Goal: Contribute content: Add original content to the website for others to see

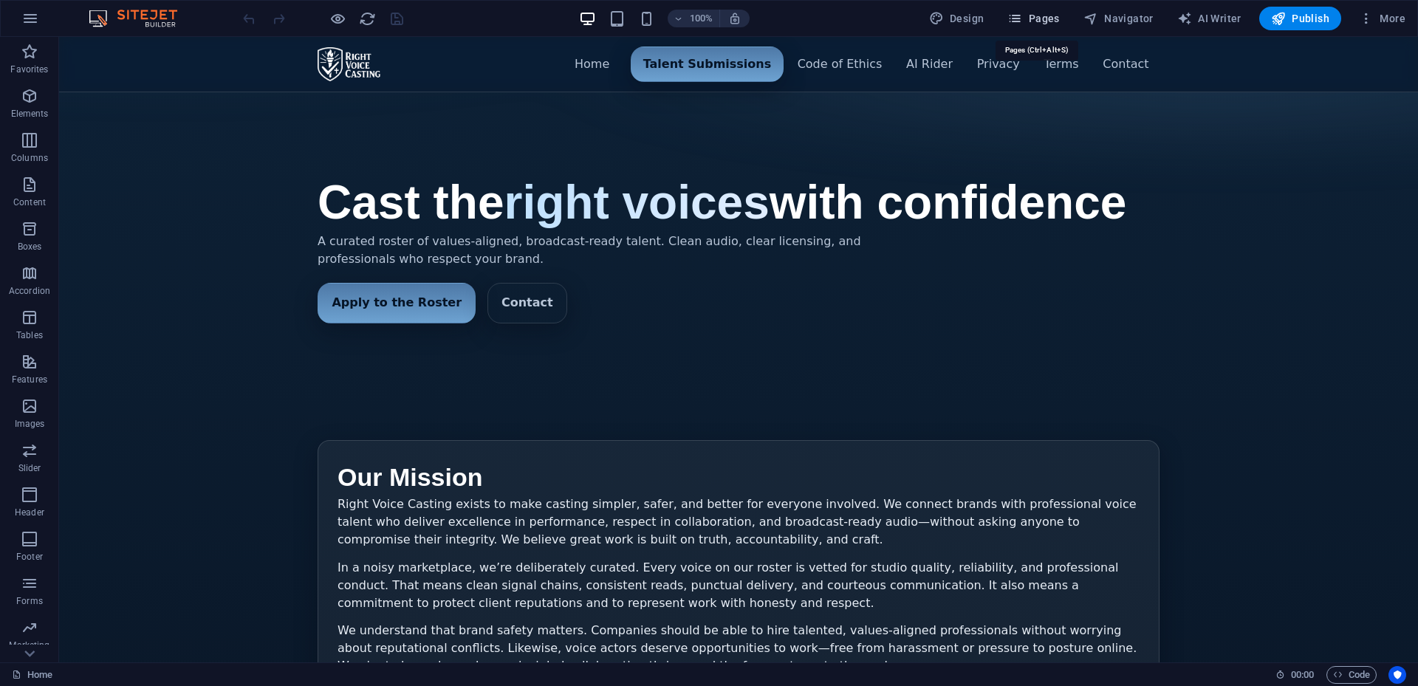
click at [1045, 22] on span "Pages" at bounding box center [1033, 18] width 52 height 15
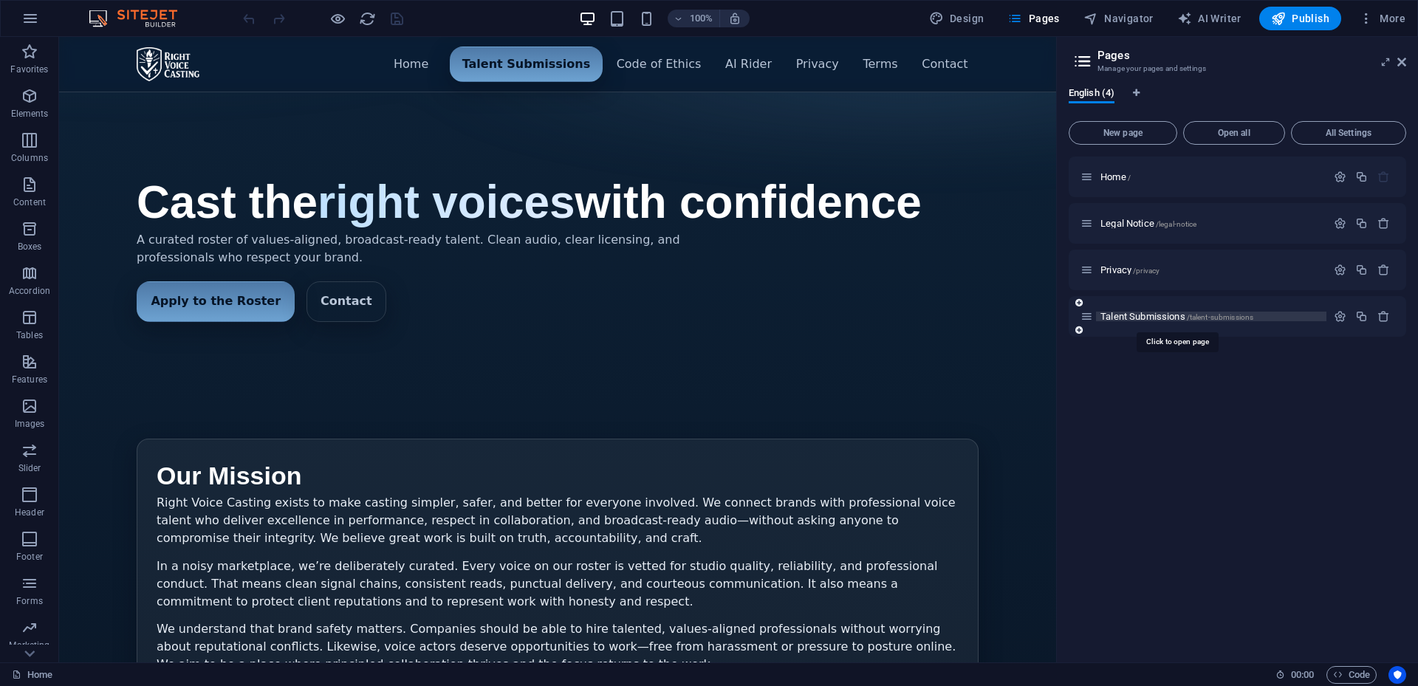
click at [1146, 315] on span "Talent Submissions /talent-submissions" at bounding box center [1177, 316] width 153 height 11
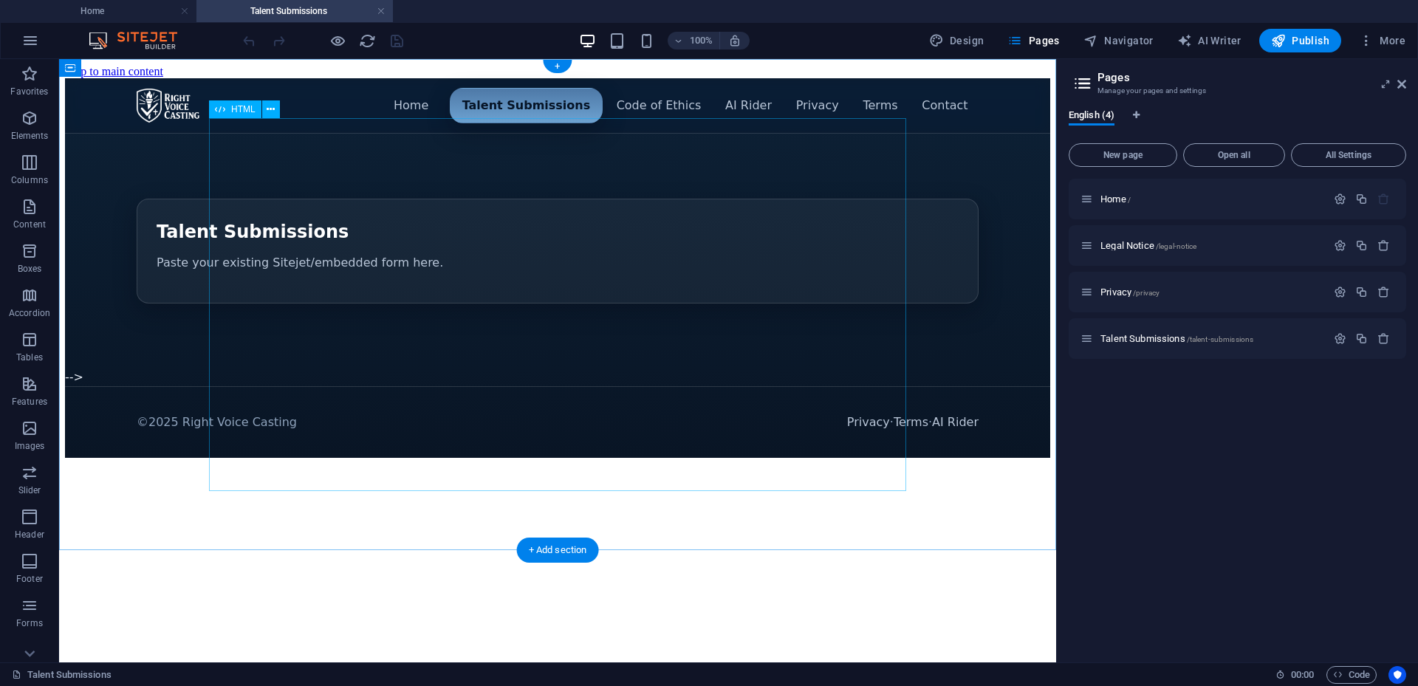
click at [287, 410] on div "Menu ▾ Home Talent Submissions Code of Ethics AI Rider Privacy Terms Contact Ta…" at bounding box center [557, 268] width 985 height 380
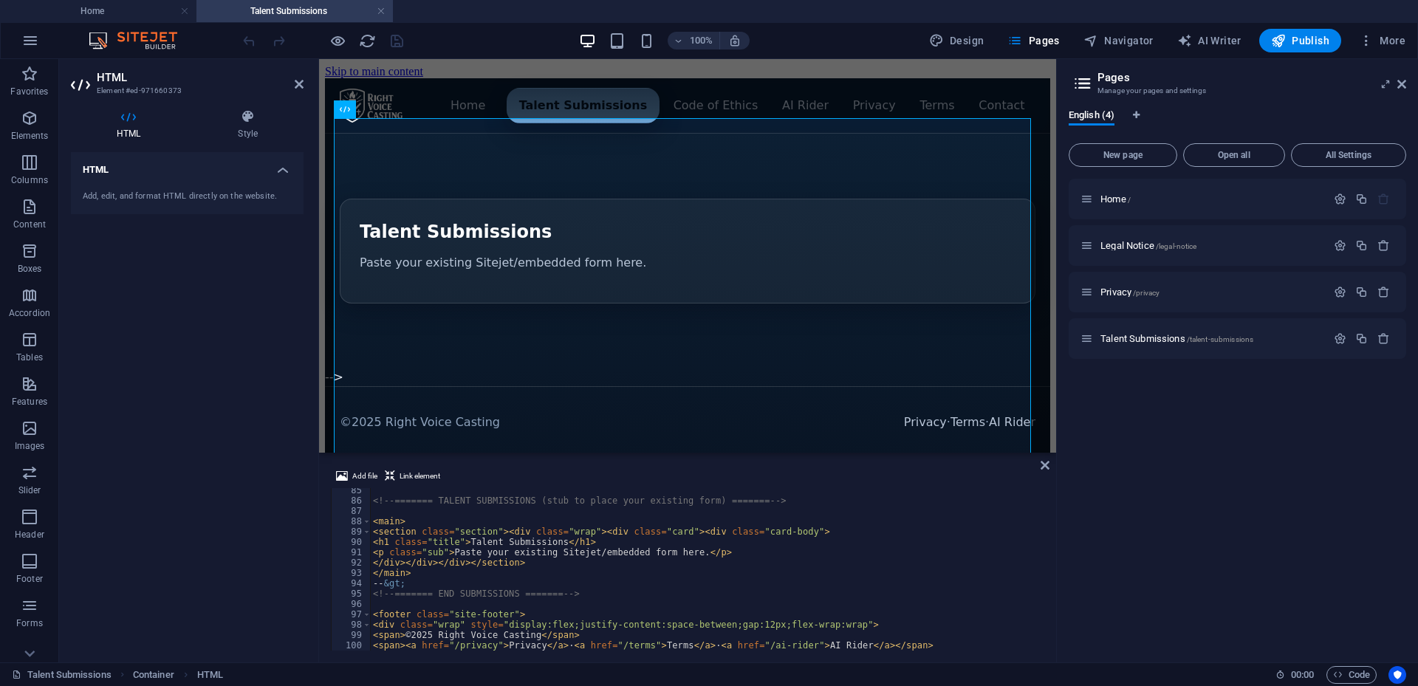
scroll to position [872, 0]
drag, startPoint x: 374, startPoint y: 552, endPoint x: 714, endPoint y: 552, distance: 340.5
click at [714, 552] on div "<!-- ======= TALENT SUBMISSIONS (stub to place your existing form) ======= --> …" at bounding box center [1082, 575] width 1424 height 180
type textarea "</html>"
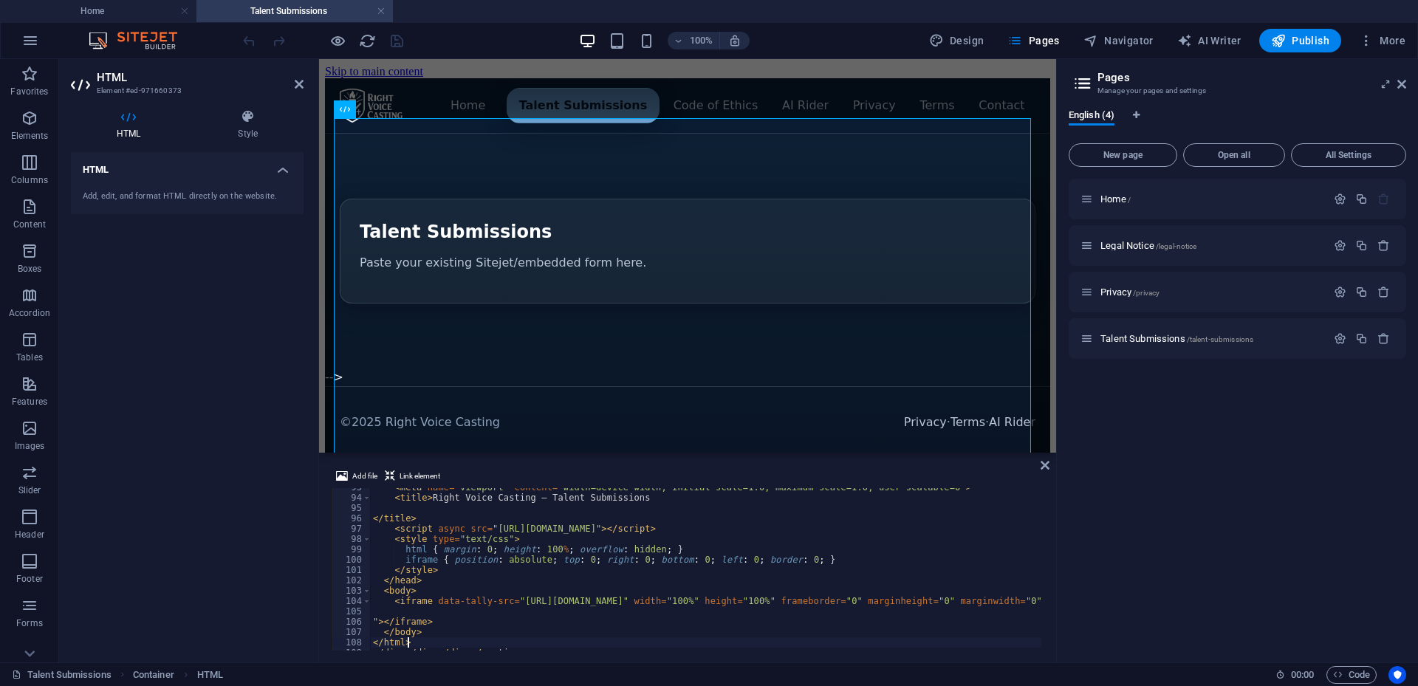
scroll to position [957, 0]
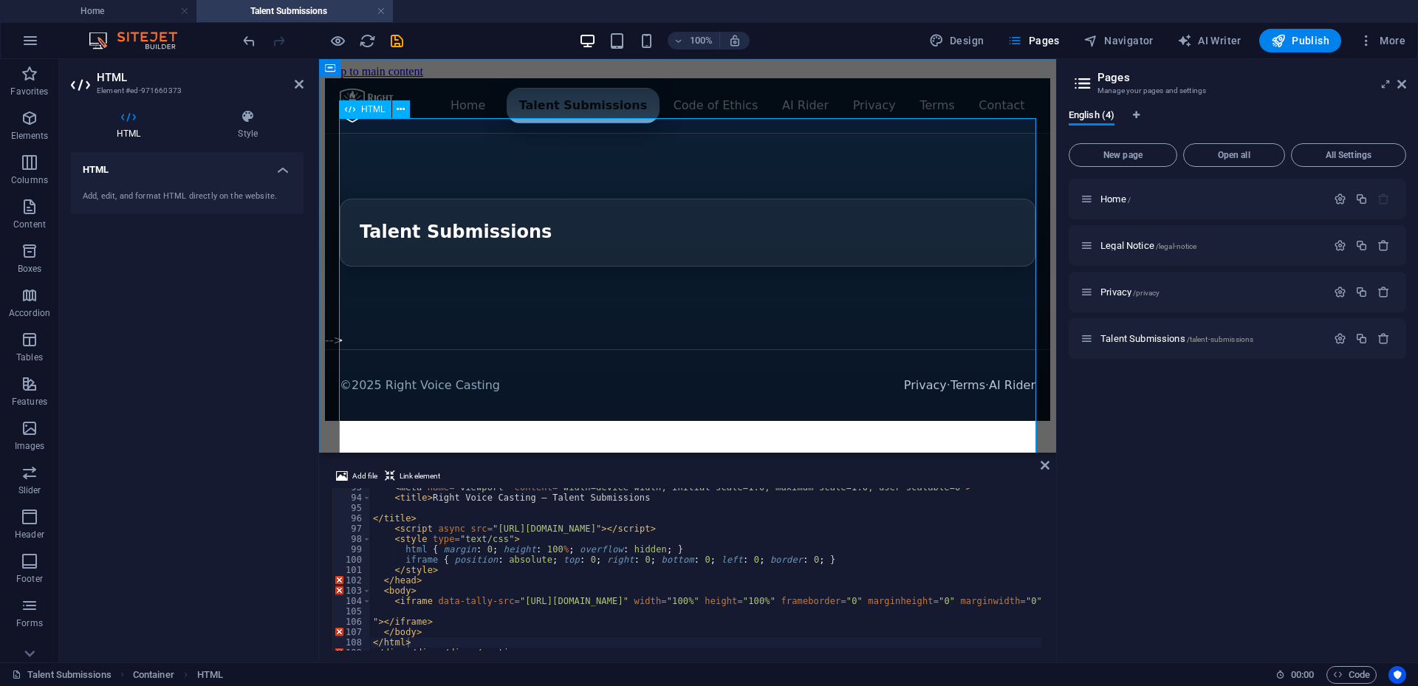
click at [643, 380] on div "Menu ▾ Home Talent Submissions Code of Ethics AI Rider Privacy Terms Contact Ta…" at bounding box center [687, 249] width 725 height 343
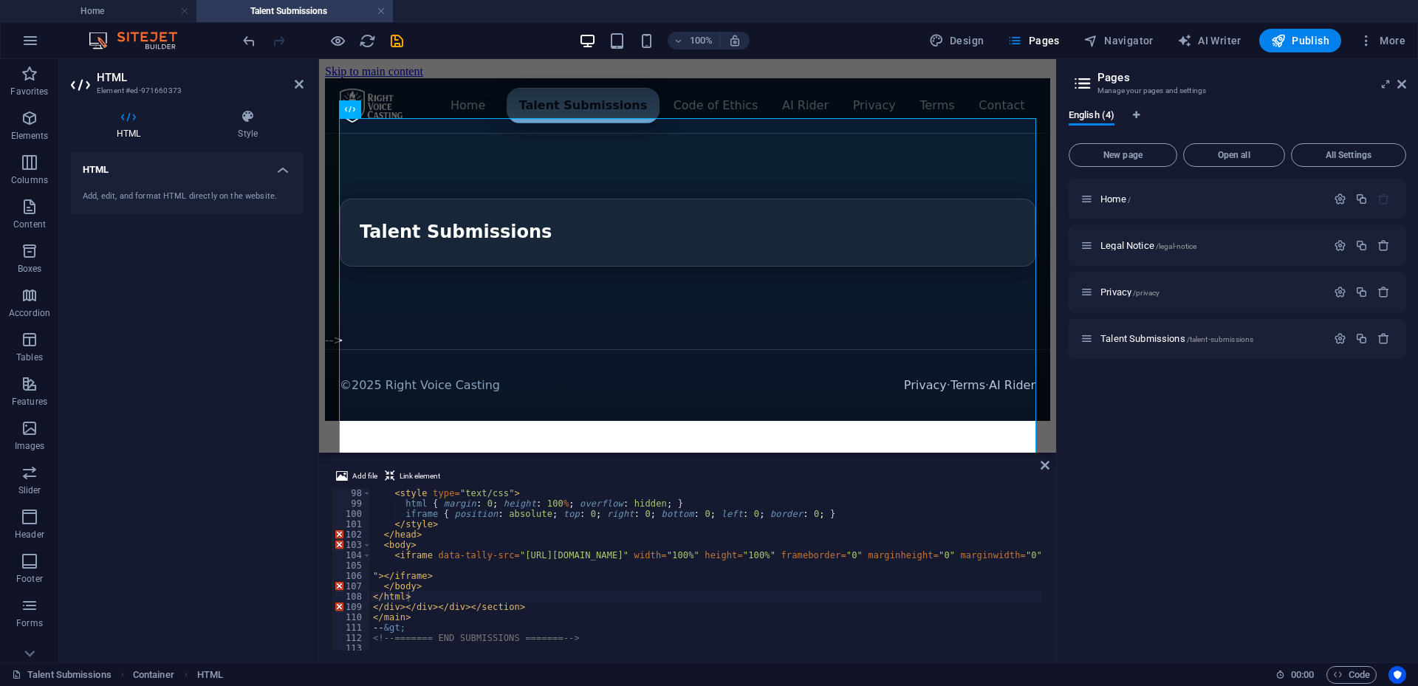
scroll to position [1003, 0]
click at [398, 38] on icon "save" at bounding box center [397, 40] width 17 height 17
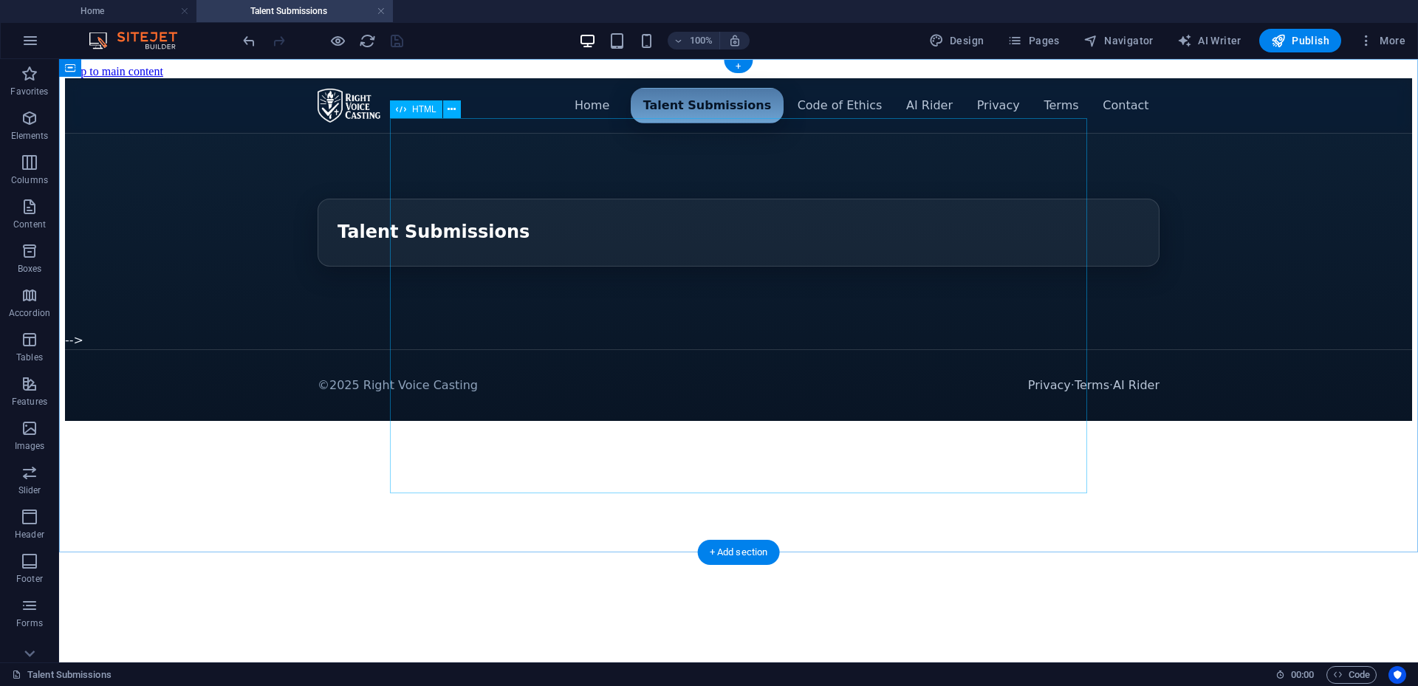
click at [400, 409] on div "Menu ▾ Home Talent Submissions Code of Ethics AI Rider Privacy Terms Contact Ta…" at bounding box center [738, 249] width 1347 height 343
click at [445, 310] on div "Menu ▾ Home Talent Submissions Code of Ethics AI Rider Privacy Terms Contact Ta…" at bounding box center [738, 249] width 1347 height 343
click at [626, 138] on div "Menu ▾ Home Talent Submissions Code of Ethics AI Rider Privacy Terms Contact Ta…" at bounding box center [738, 249] width 1347 height 343
click at [549, 147] on div "Menu ▾ Home Talent Submissions Code of Ethics AI Rider Privacy Terms Contact Ta…" at bounding box center [738, 249] width 1347 height 343
click at [522, 145] on div "Menu ▾ Home Talent Submissions Code of Ethics AI Rider Privacy Terms Contact Ta…" at bounding box center [738, 249] width 1347 height 343
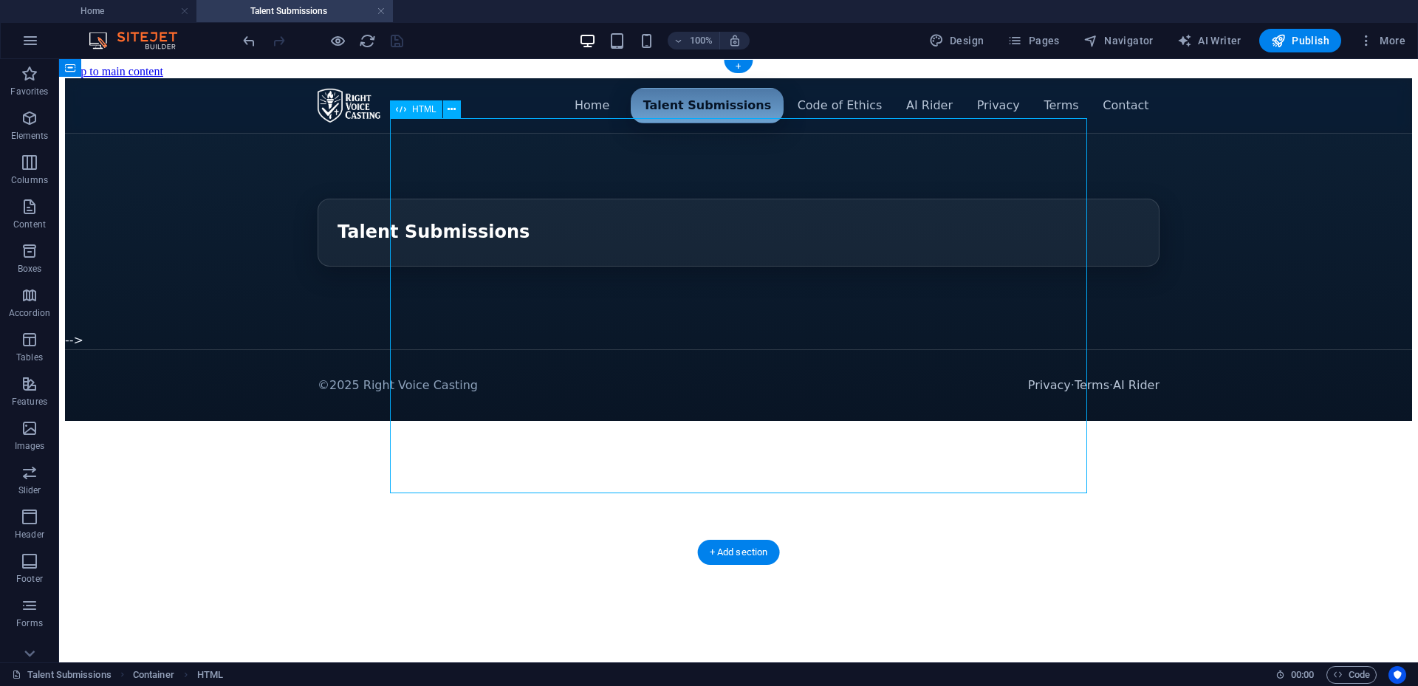
click at [522, 145] on div "Menu ▾ Home Talent Submissions Code of Ethics AI Rider Privacy Terms Contact Ta…" at bounding box center [738, 249] width 1347 height 343
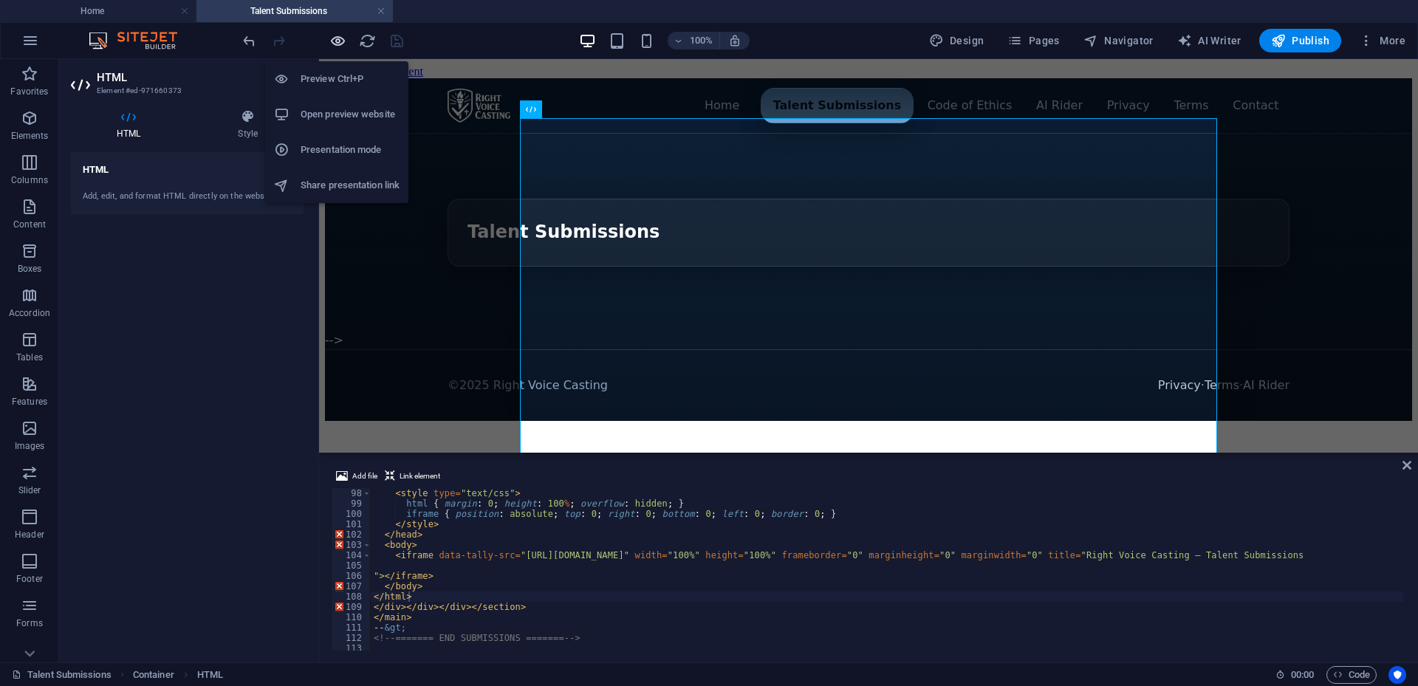
click at [335, 35] on icon "button" at bounding box center [337, 40] width 17 height 17
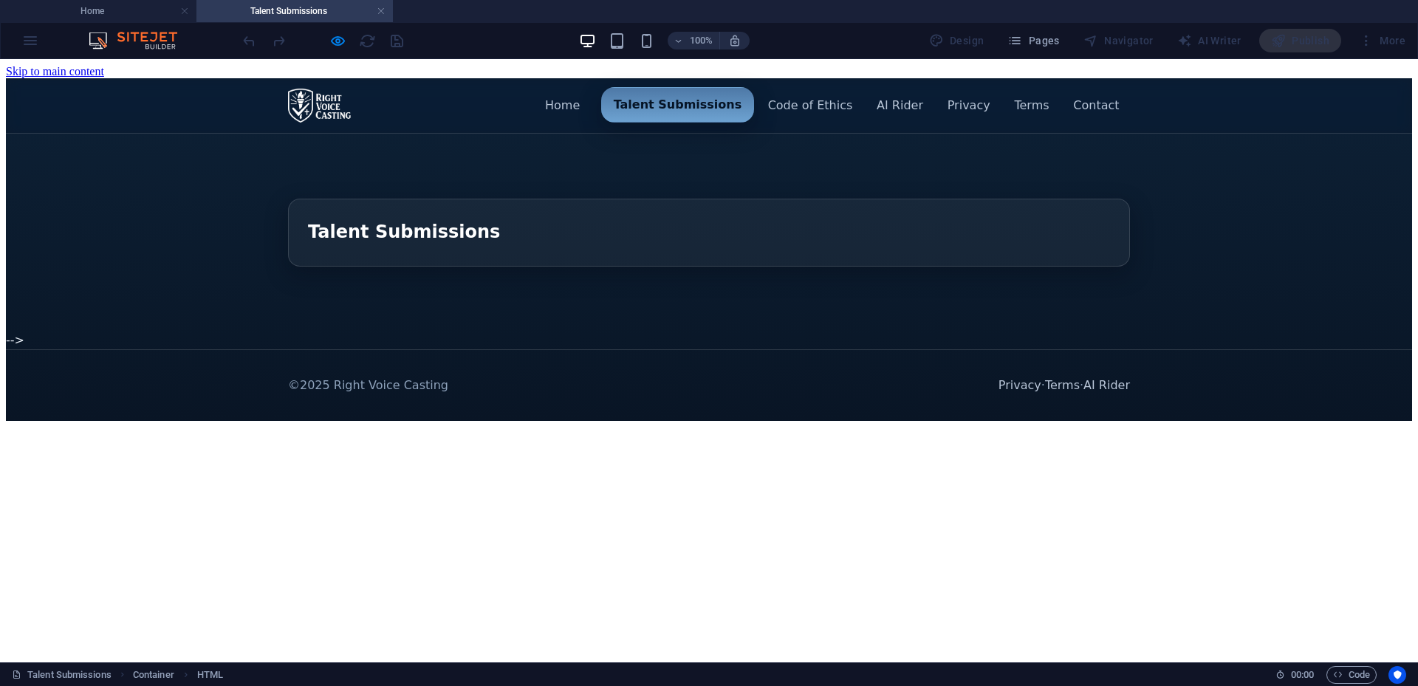
click at [601, 123] on link "Talent Submissions" at bounding box center [678, 104] width 154 height 35
click at [613, 123] on link "Talent Submissions" at bounding box center [678, 104] width 154 height 35
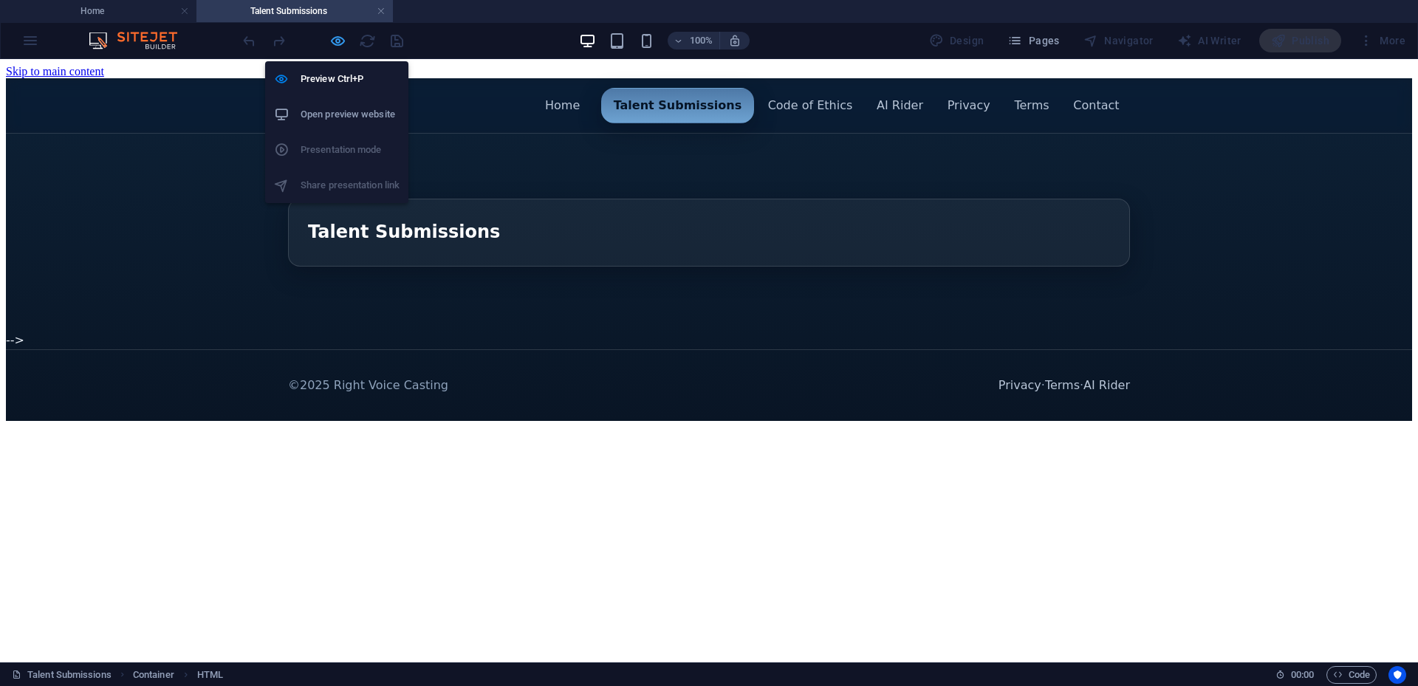
click at [333, 40] on icon "button" at bounding box center [337, 40] width 17 height 17
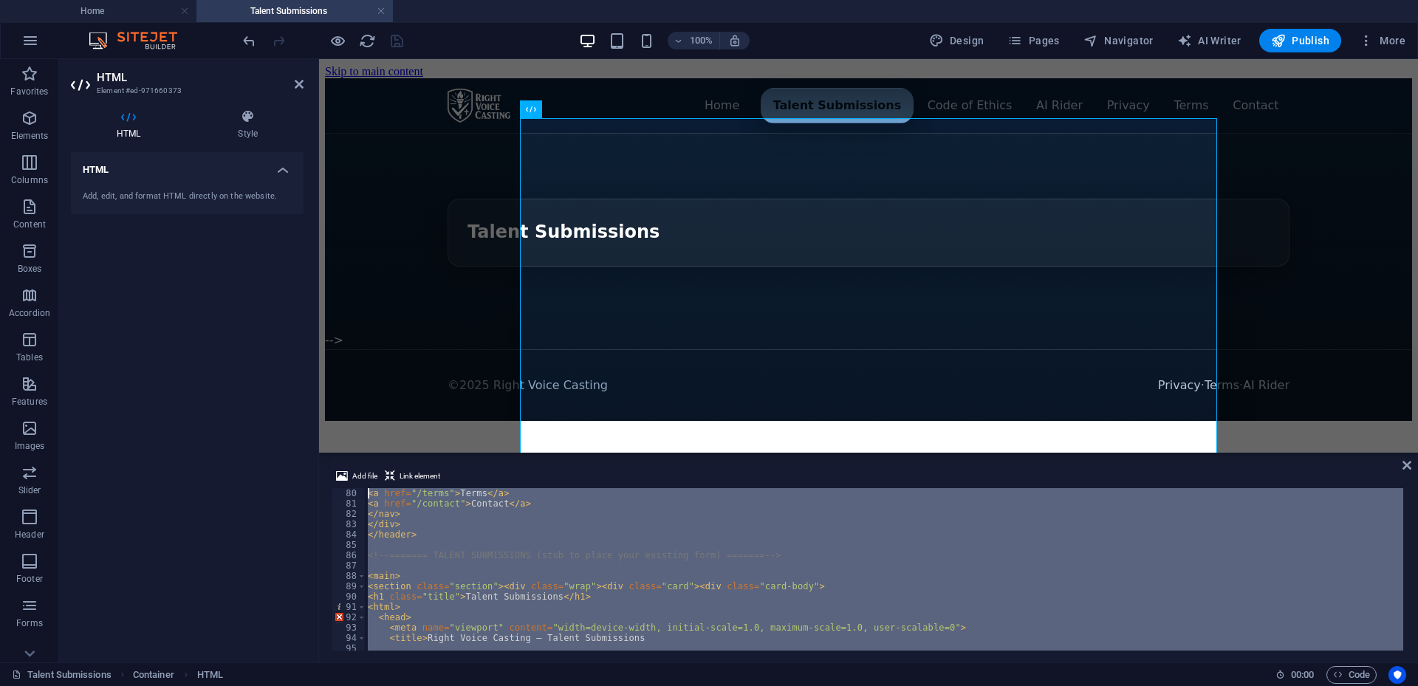
scroll to position [786, 0]
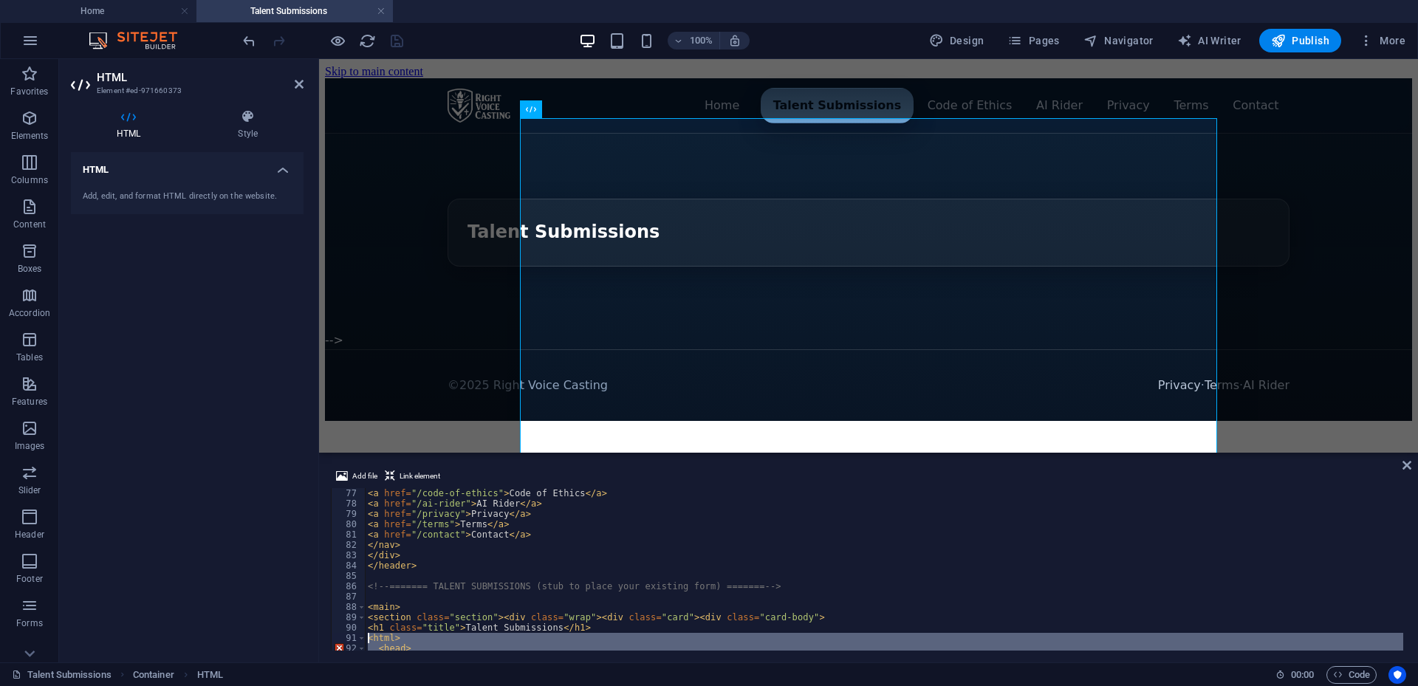
drag, startPoint x: 417, startPoint y: 600, endPoint x: 356, endPoint y: 620, distance: 64.0
click at [356, 643] on div "</html> 77 78 79 80 81 82 83 84 85 86 87 88 89 90 91 92 93 94 < a href = "/code…" at bounding box center [868, 569] width 1075 height 162
type textarea "<html> <head>"
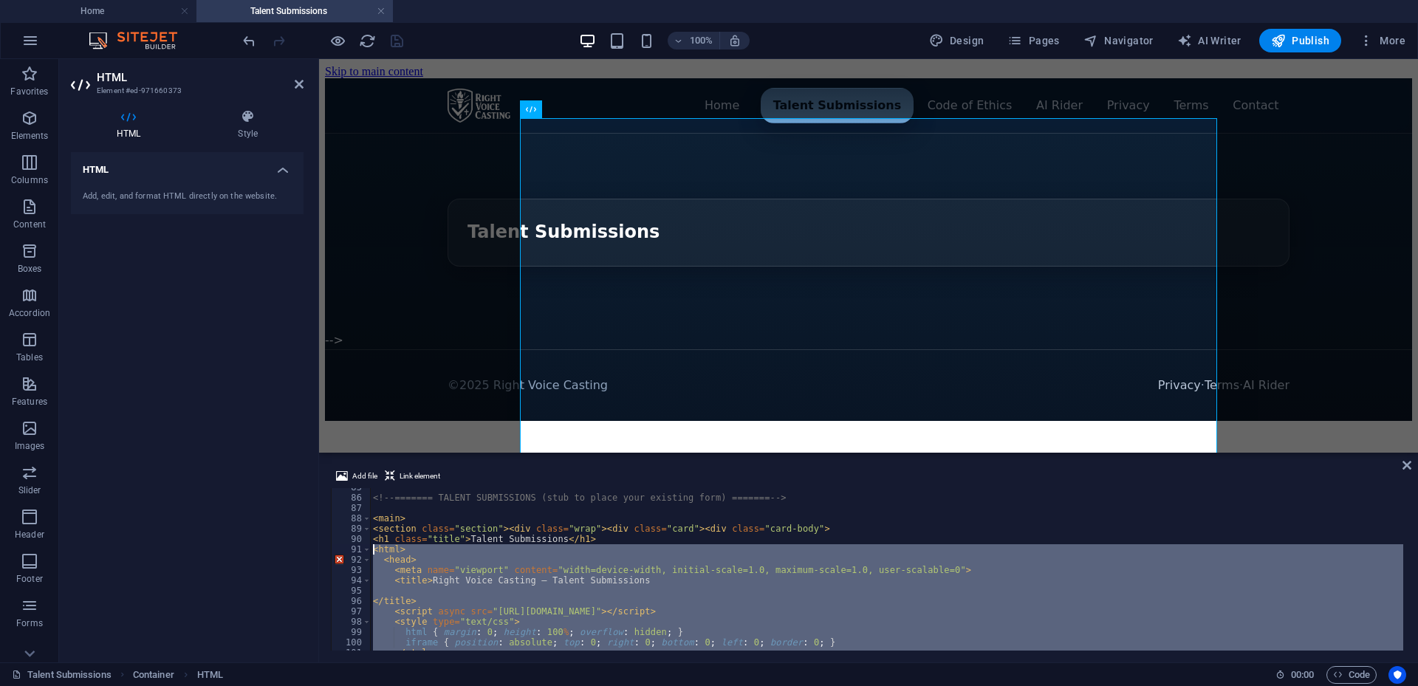
scroll to position [919, 0]
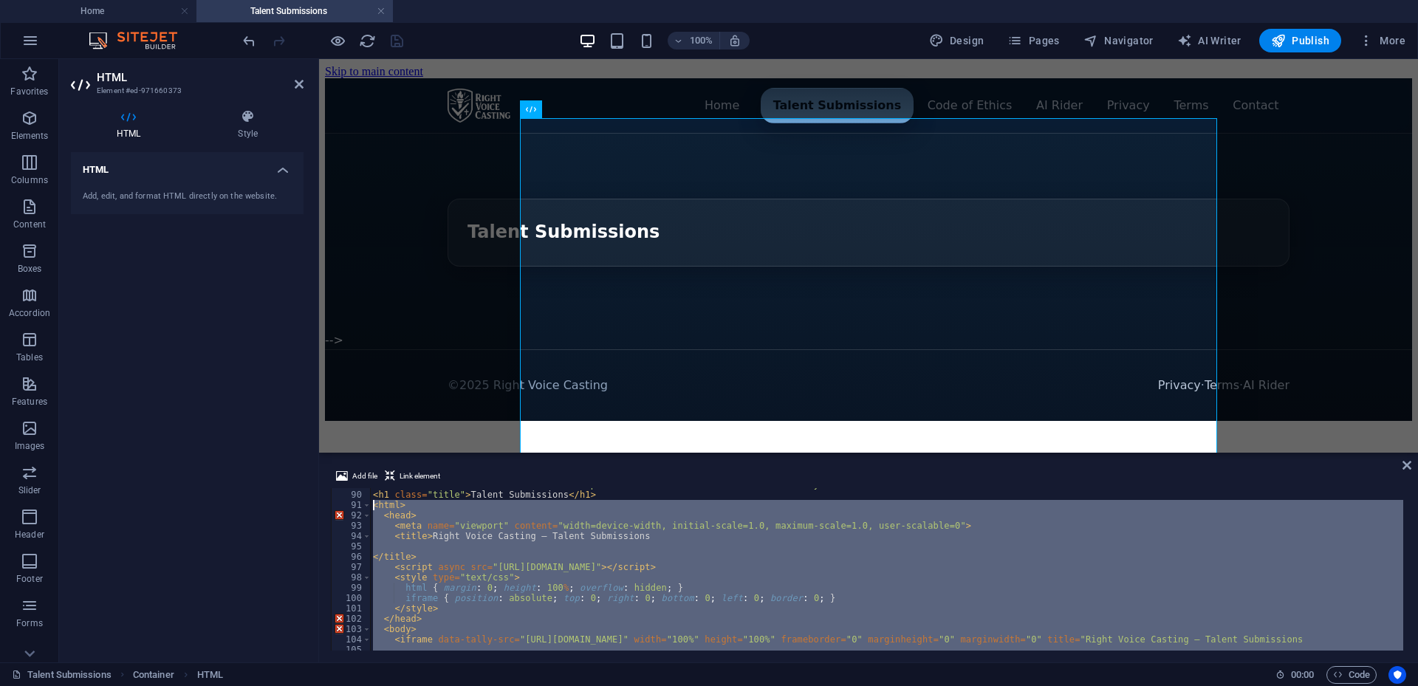
paste textarea
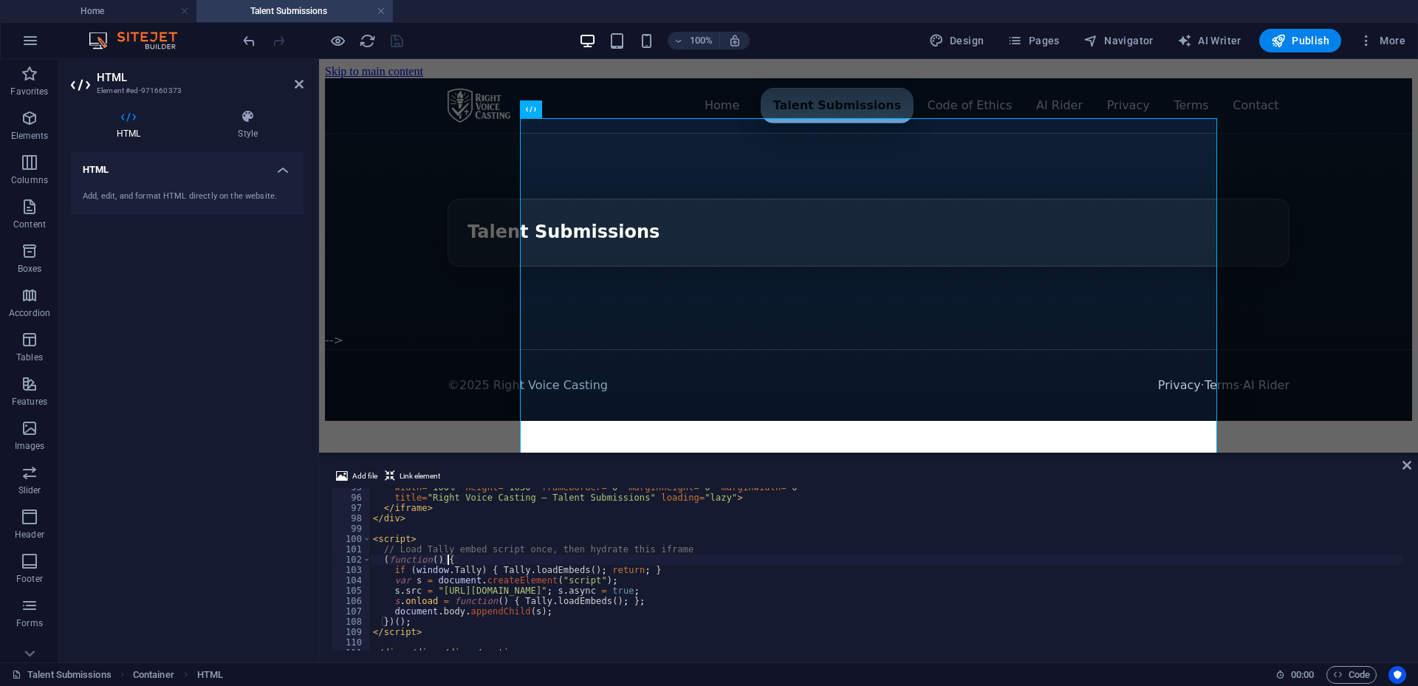
click at [829, 563] on div "width = "100%" height = "1650" frameborder = "0" marginheight = "0" marginwidth…" at bounding box center [1082, 572] width 1424 height 180
type textarea "(function() {"
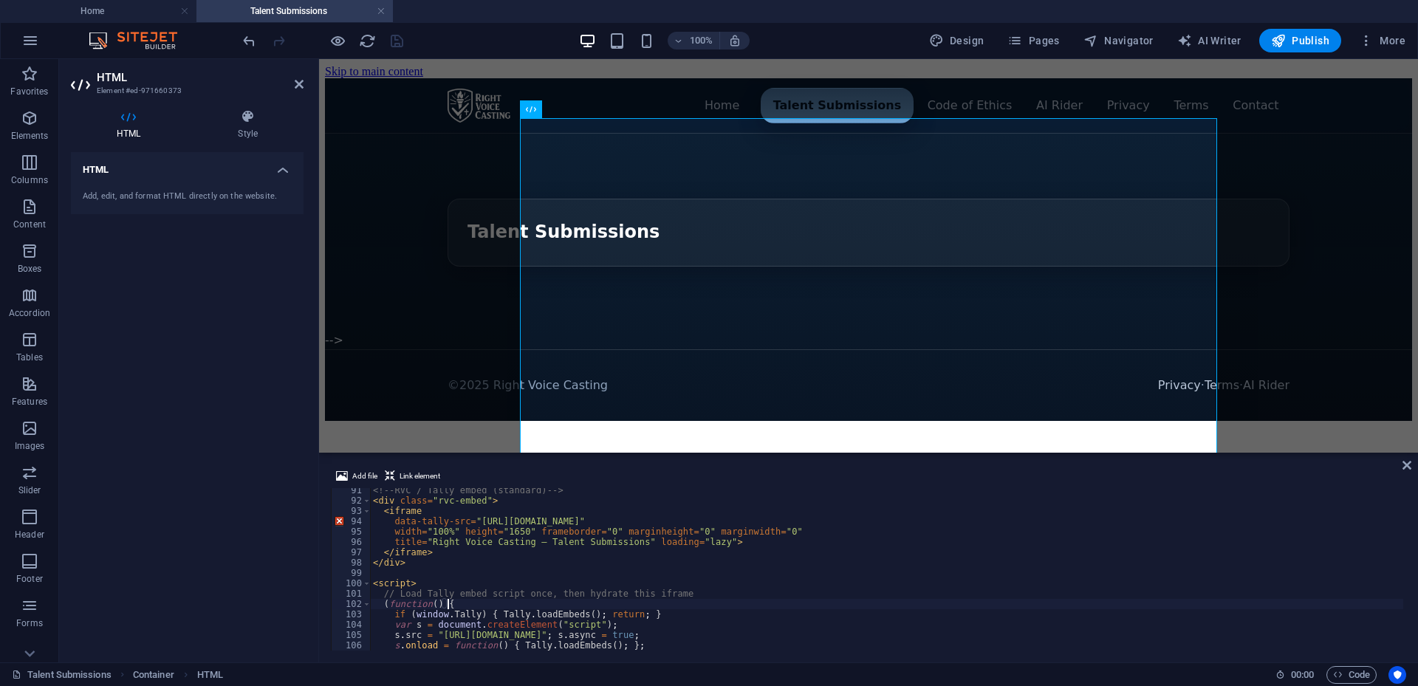
scroll to position [801, 0]
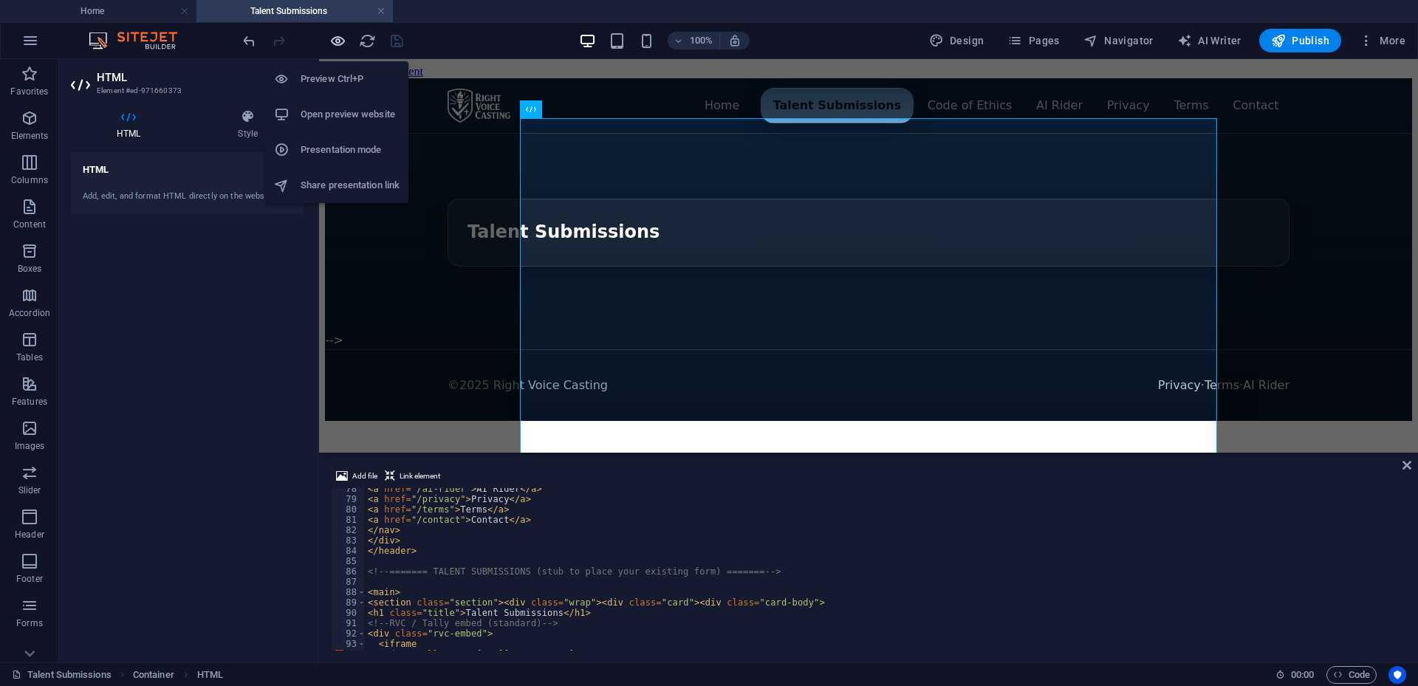
click at [334, 42] on icon "button" at bounding box center [337, 40] width 17 height 17
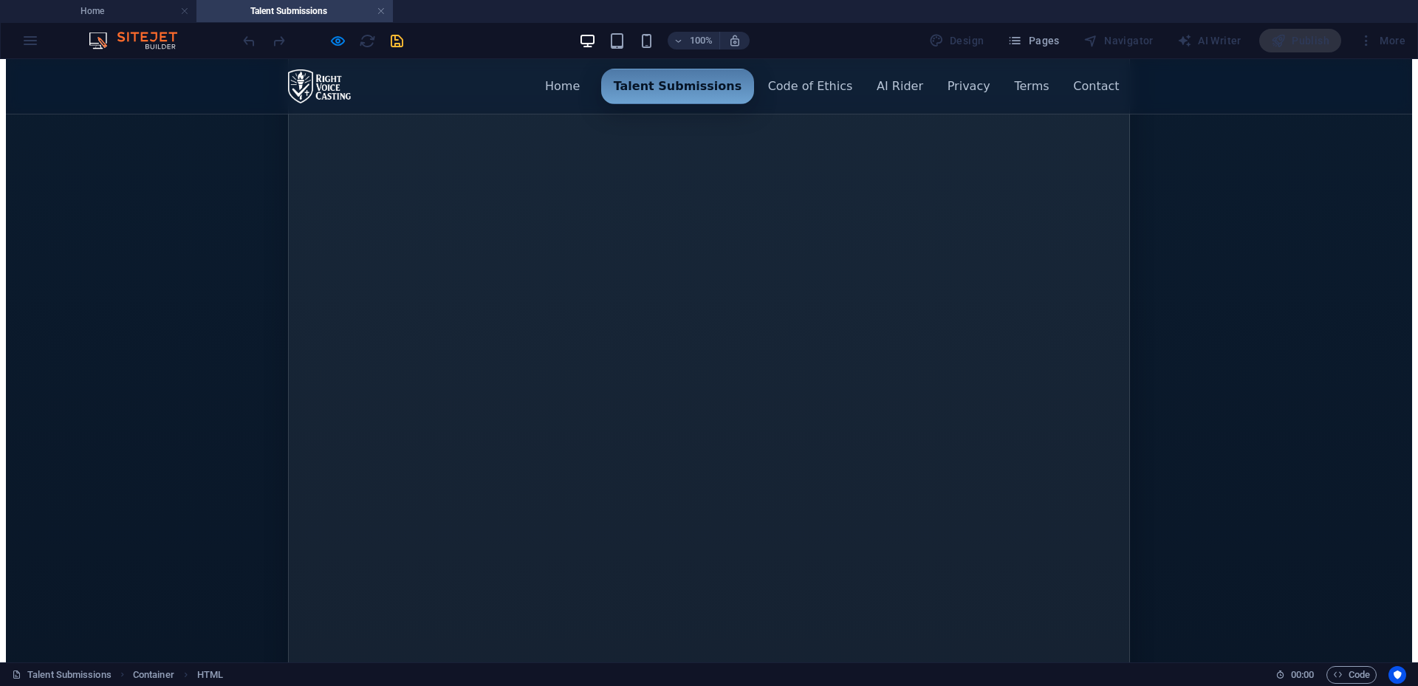
scroll to position [724, 0]
click at [338, 34] on icon "button" at bounding box center [337, 40] width 17 height 17
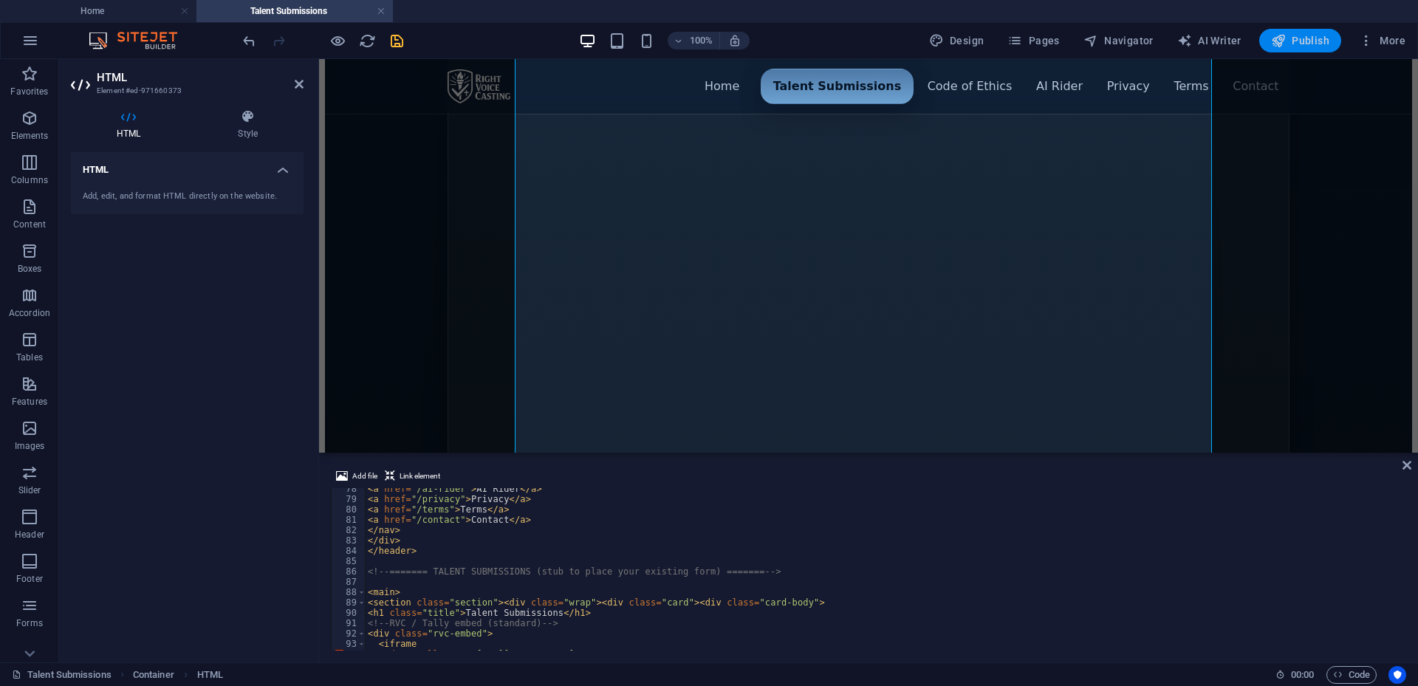
click at [1296, 41] on span "Publish" at bounding box center [1300, 40] width 58 height 15
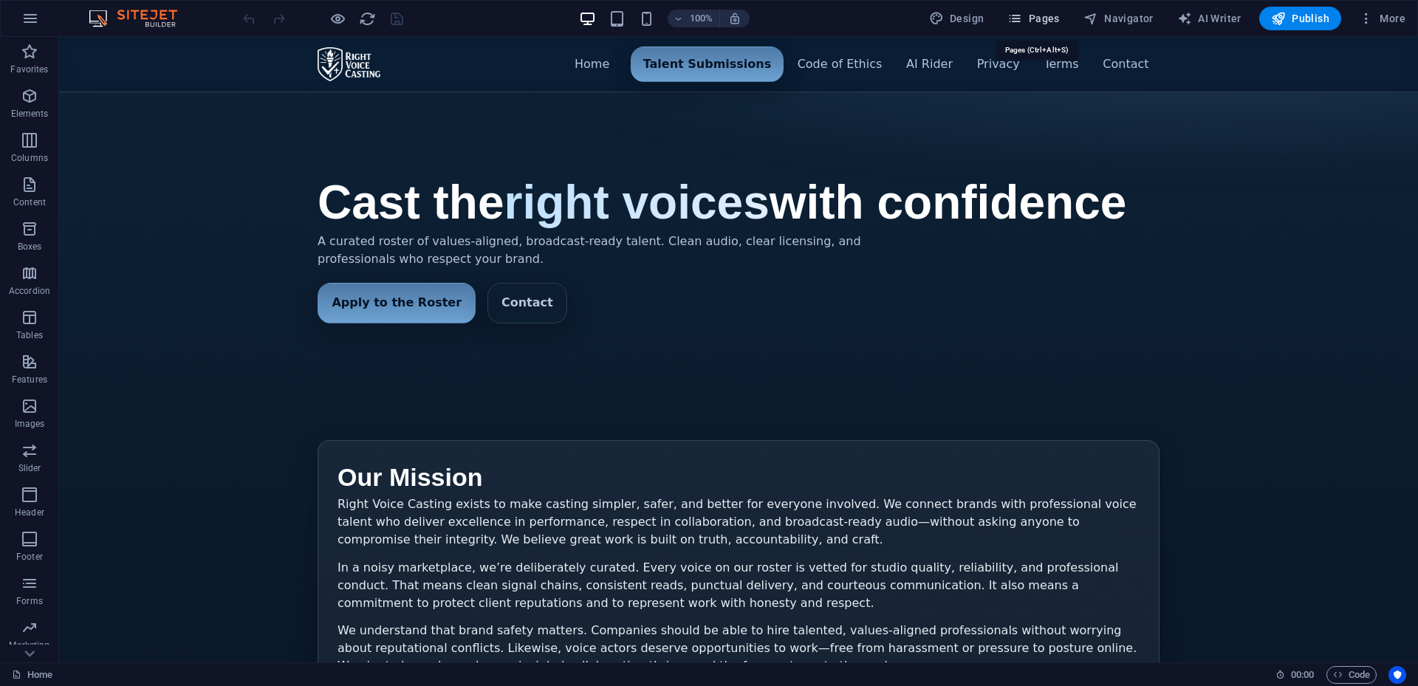
click at [1022, 14] on icon "button" at bounding box center [1014, 18] width 15 height 15
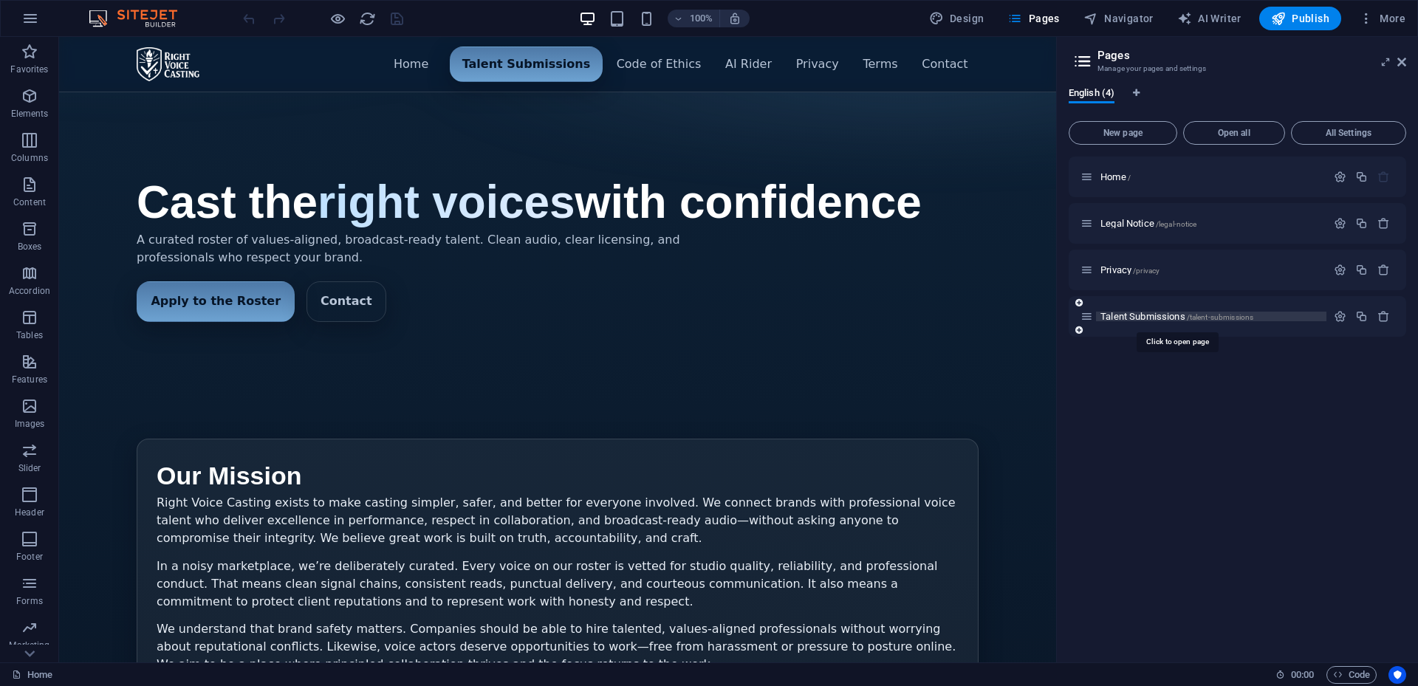
click at [1151, 317] on span "Talent Submissions /talent-submissions" at bounding box center [1177, 316] width 153 height 11
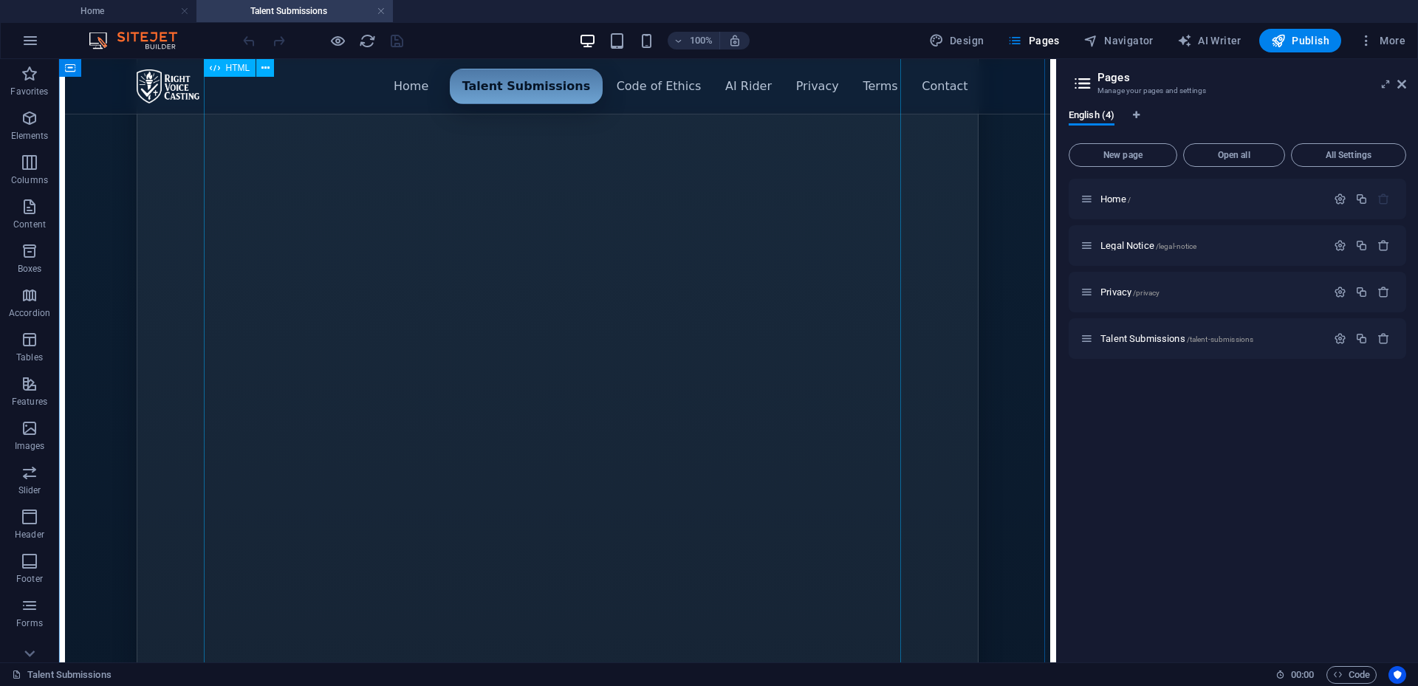
scroll to position [517, 0]
click at [660, 355] on div "Menu ▾ Home Talent Submissions Code of Ethics AI Rider Privacy Terms Contact Ta…" at bounding box center [557, 344] width 985 height 1567
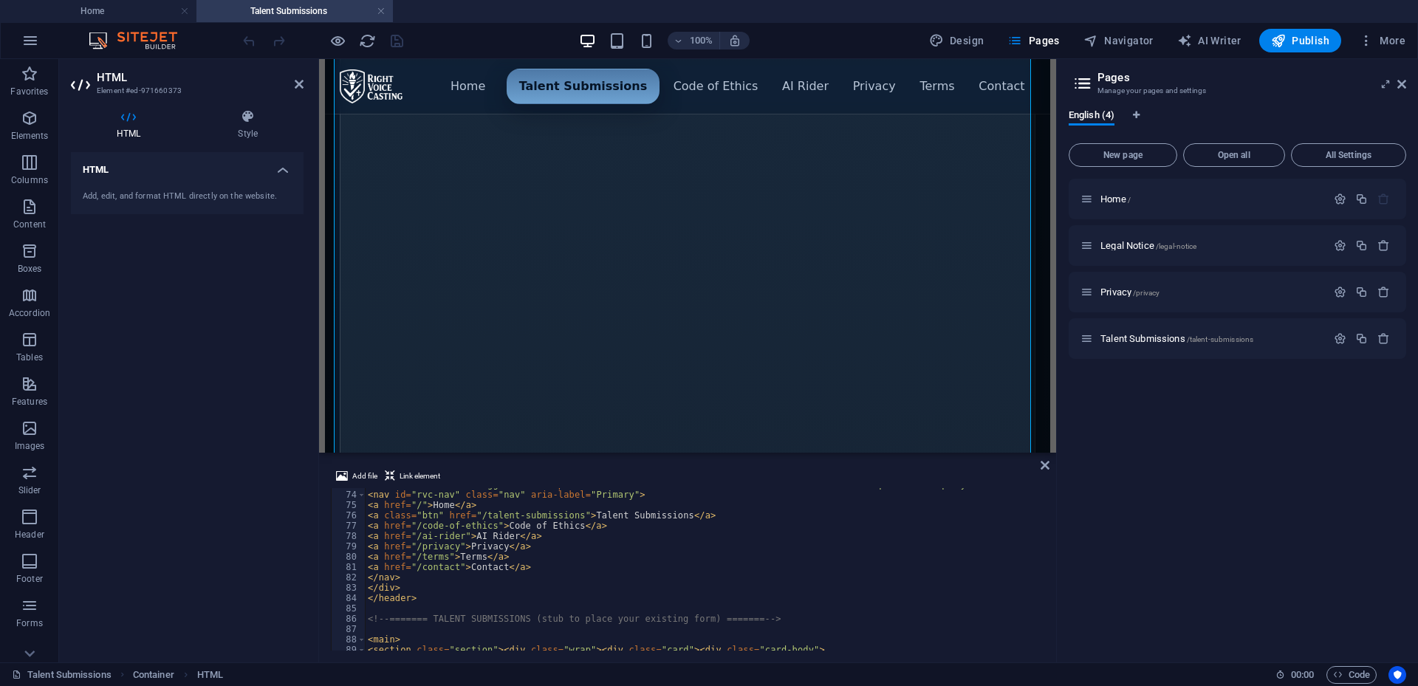
scroll to position [842, 0]
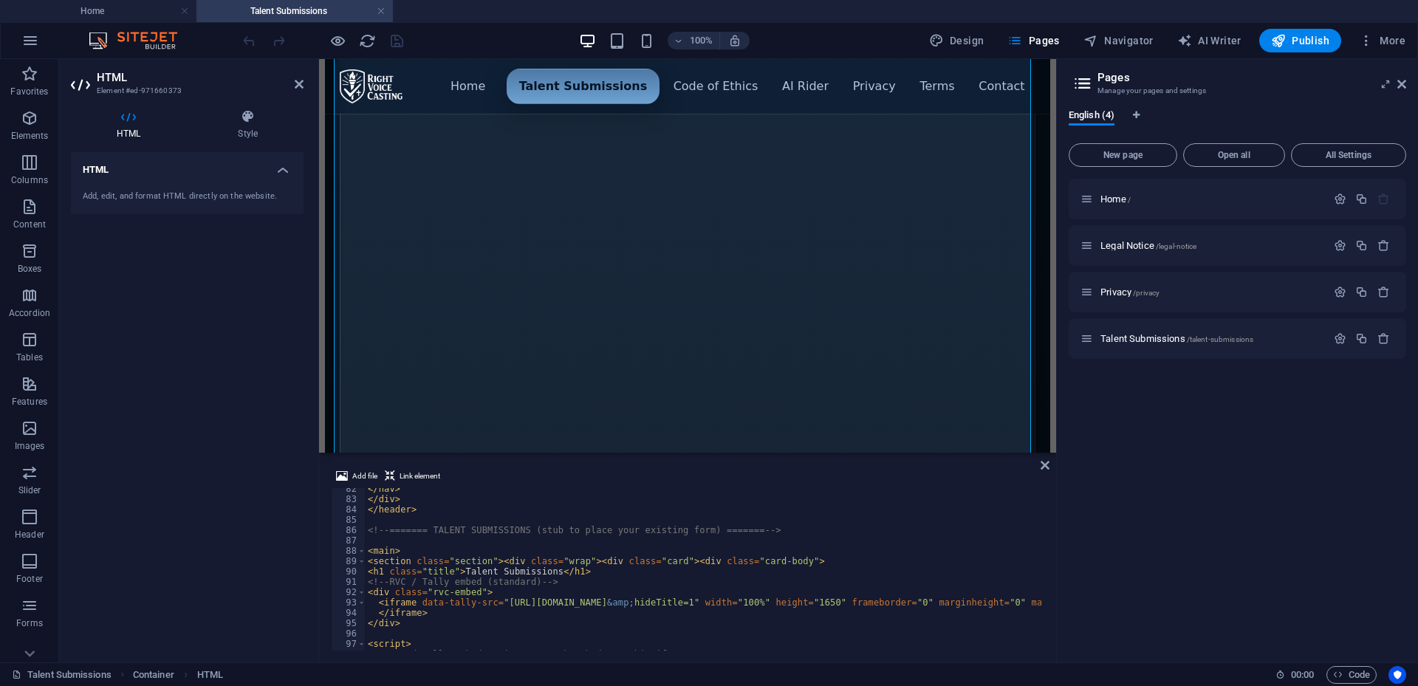
click at [679, 601] on div "</ nav > </ div > </ header > <!-- ======= TALENT SUBMISSIONS (stub to place yo…" at bounding box center [1077, 574] width 1424 height 180
click at [692, 609] on div "</ nav > </ div > </ header > <!-- ======= TALENT SUBMISSIONS (stub to place yo…" at bounding box center [1077, 574] width 1424 height 180
drag, startPoint x: 681, startPoint y: 604, endPoint x: 629, endPoint y: 603, distance: 52.4
click at [629, 603] on div "</ nav > </ div > </ header > <!-- ======= TALENT SUBMISSIONS (stub to place yo…" at bounding box center [1077, 574] width 1424 height 180
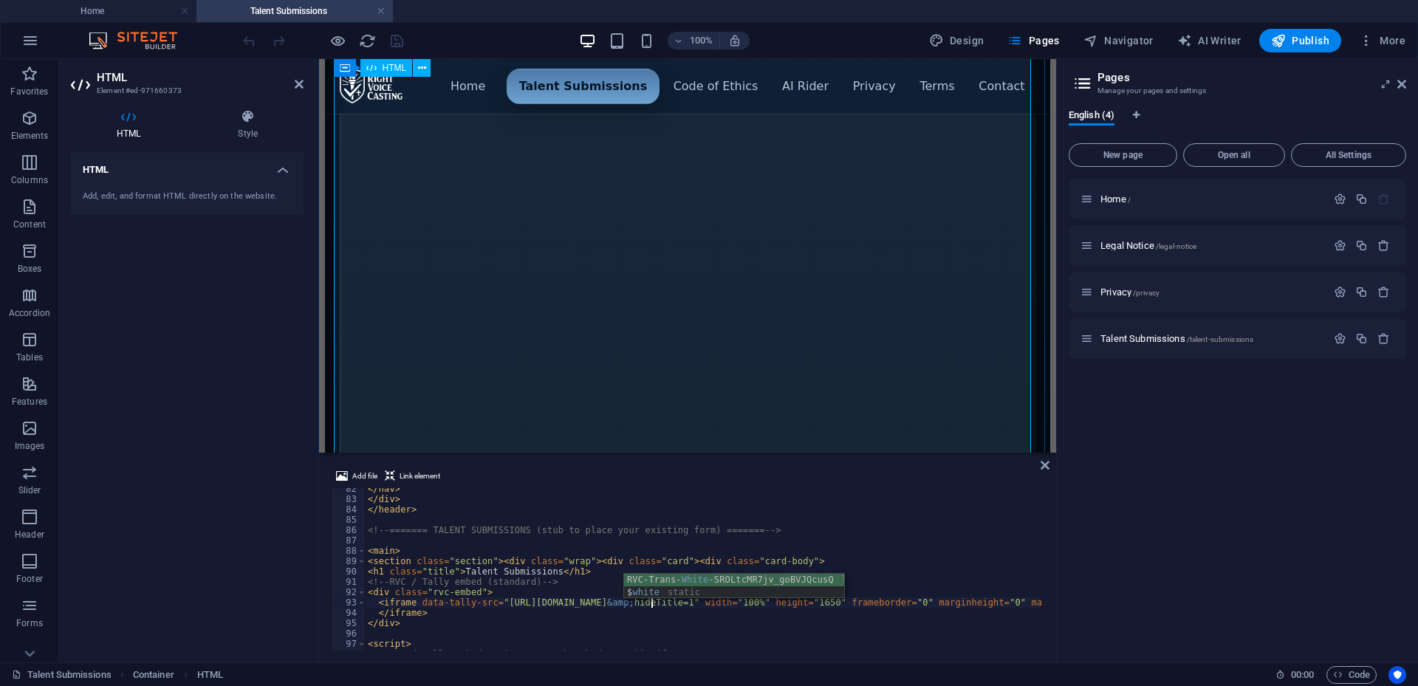
type textarea "<iframe data-tally-src="https://tally.so/r/wkqk6J?whiteBackground=1&amp;hideTit…"
click at [825, 341] on div "Menu ▾ Home Talent Submissions Code of Ethics AI Rider Privacy Terms Contact Ta…" at bounding box center [687, 344] width 725 height 1567
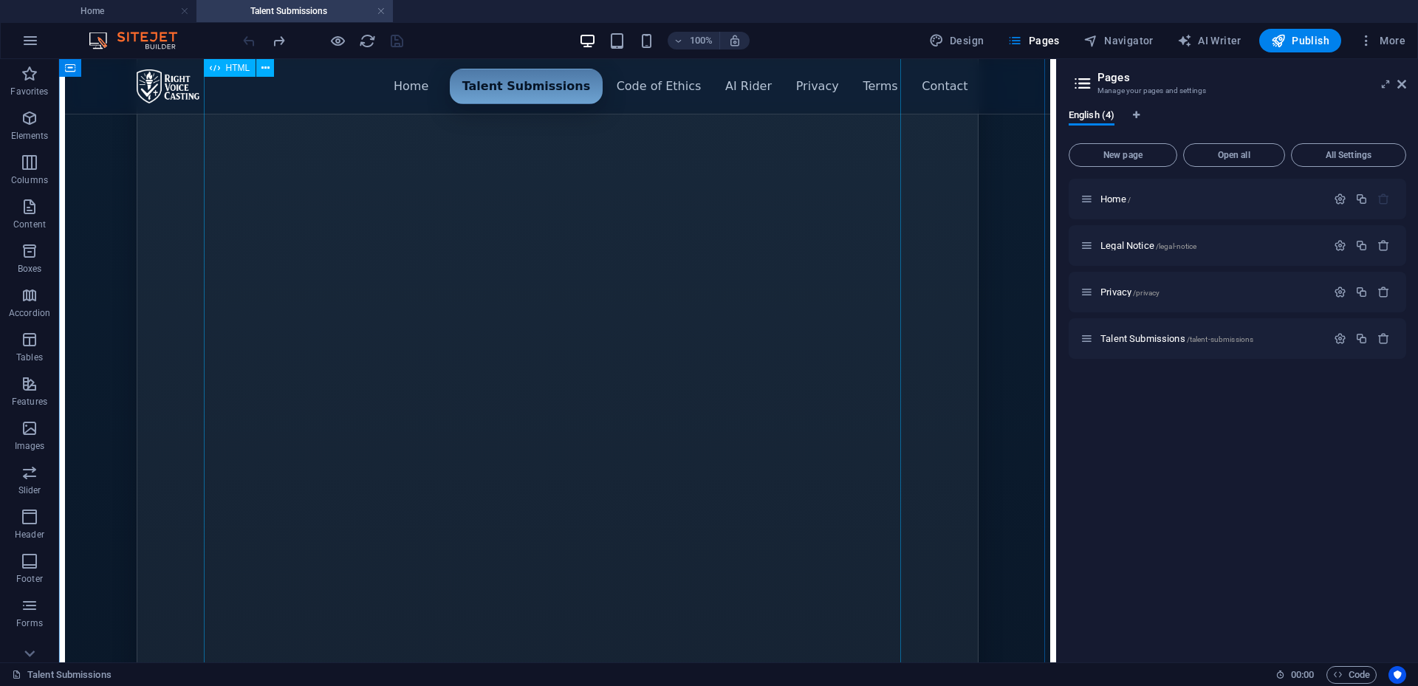
scroll to position [739, 0]
click at [747, 400] on div "Menu ▾ Home Talent Submissions Code of Ethics AI Rider Privacy Terms Contact Ta…" at bounding box center [557, 123] width 985 height 1567
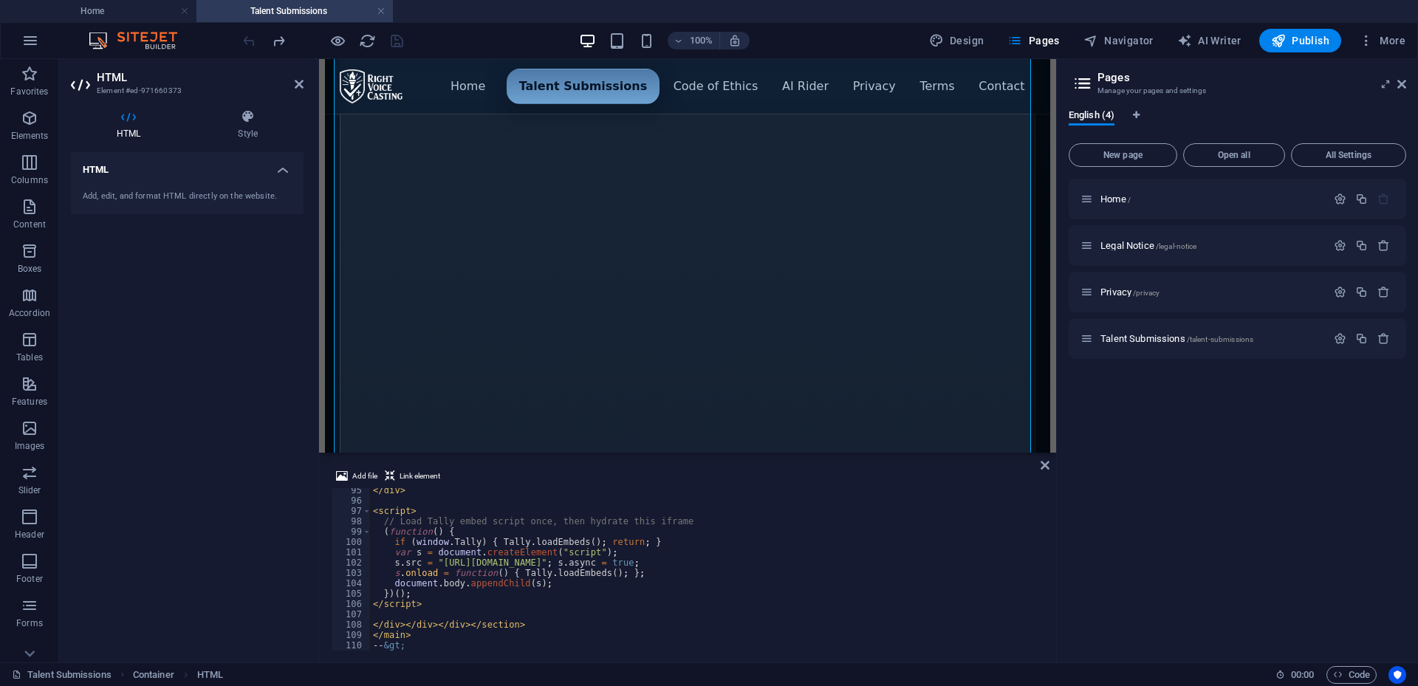
scroll to position [931, 0]
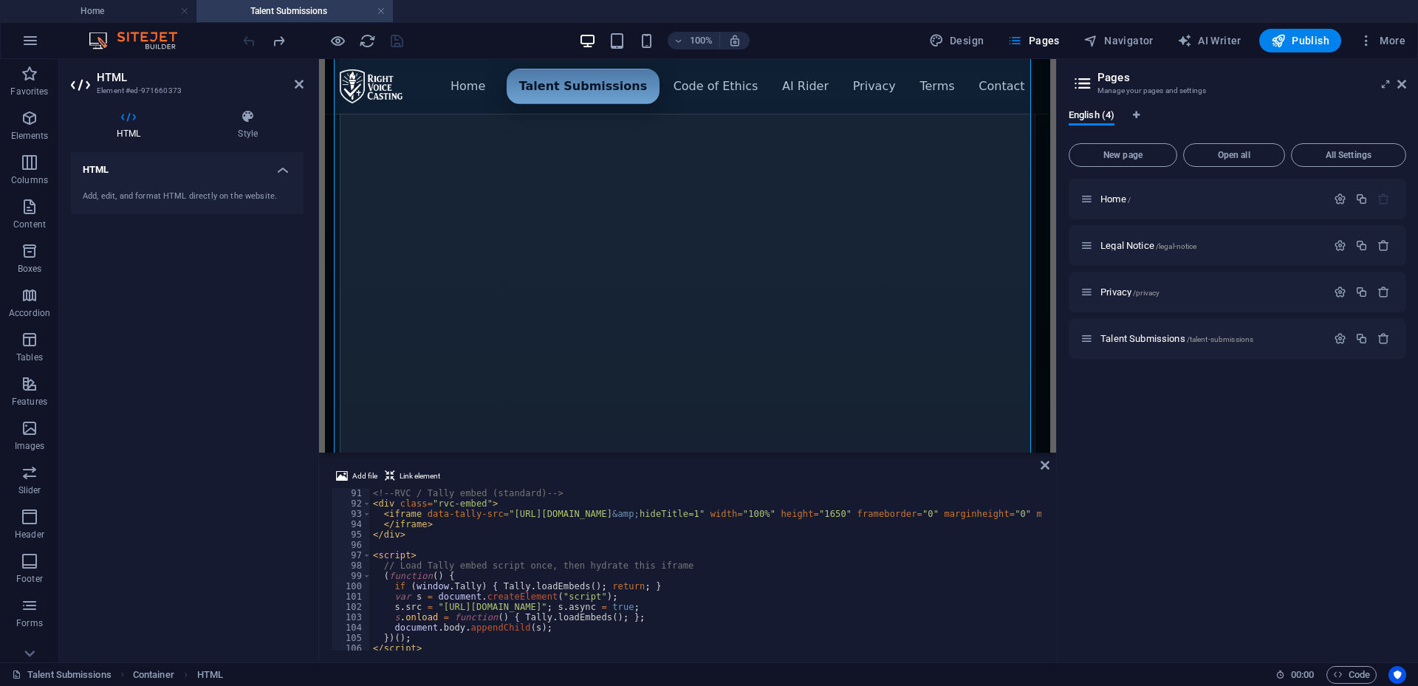
type textarea "<iframe data-tally-src="https://tally.so/r/wkqk6J?transparentBackground=1&amp;h…"
click at [682, 516] on div "<!-- RVC / Tally embed (standard) --> < div class = "rvc-embed" > < iframe data…" at bounding box center [1082, 578] width 1424 height 180
drag, startPoint x: 686, startPoint y: 518, endPoint x: 632, endPoint y: 519, distance: 53.9
click at [632, 519] on div "<!-- RVC / Tally embed (standard) --> < div class = "rvc-embed" > < iframe data…" at bounding box center [1082, 578] width 1424 height 180
click at [750, 550] on div "<!-- RVC / Tally embed (standard) --> < div class = "rvc-embed" > < iframe data…" at bounding box center [1082, 578] width 1424 height 180
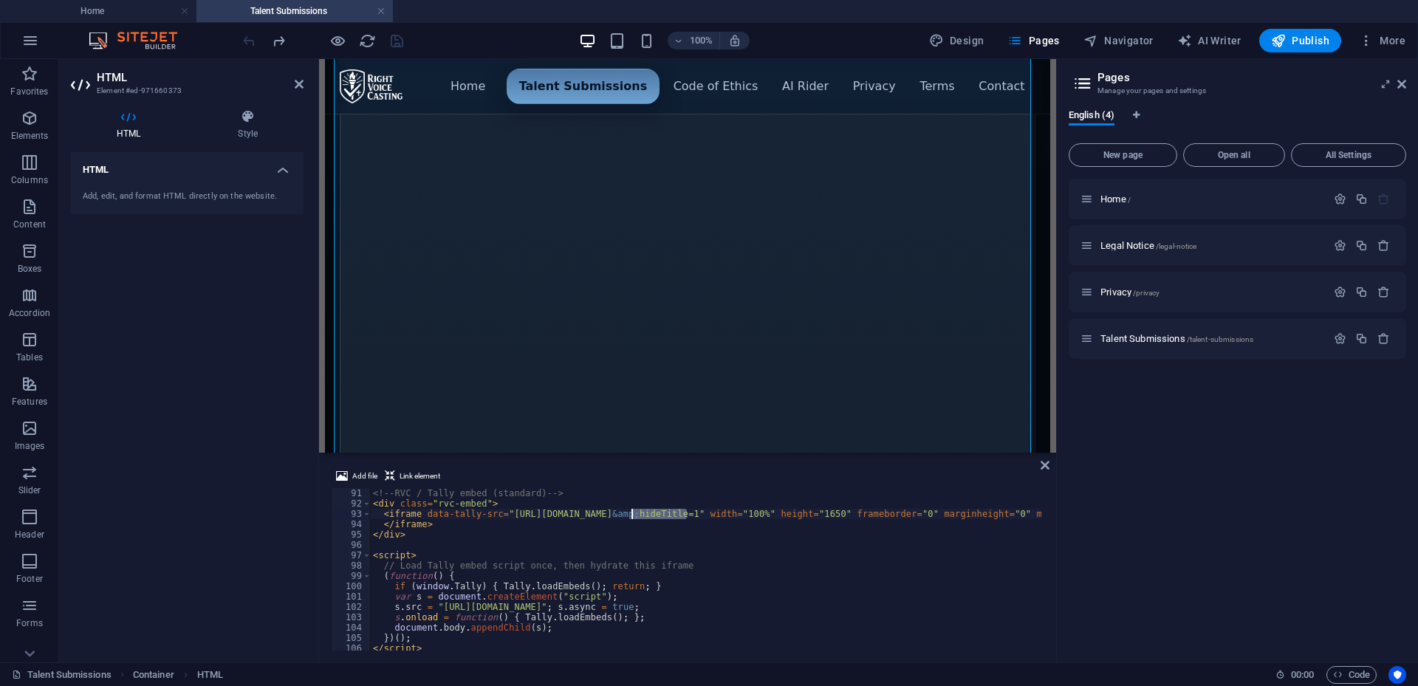
drag, startPoint x: 685, startPoint y: 514, endPoint x: 634, endPoint y: 517, distance: 51.1
click at [634, 517] on div "<!-- RVC / Tally embed (standard) --> < div class = "rvc-embed" > < iframe data…" at bounding box center [1082, 578] width 1424 height 180
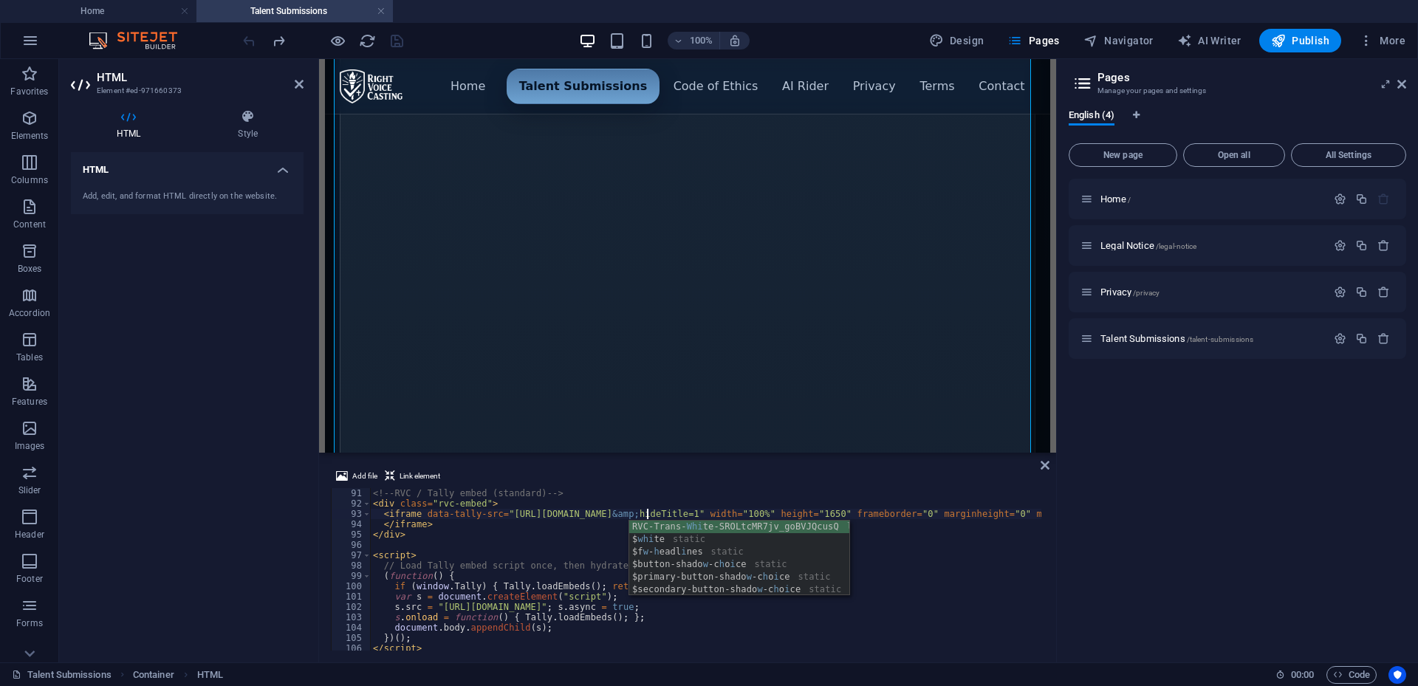
scroll to position [0, 23]
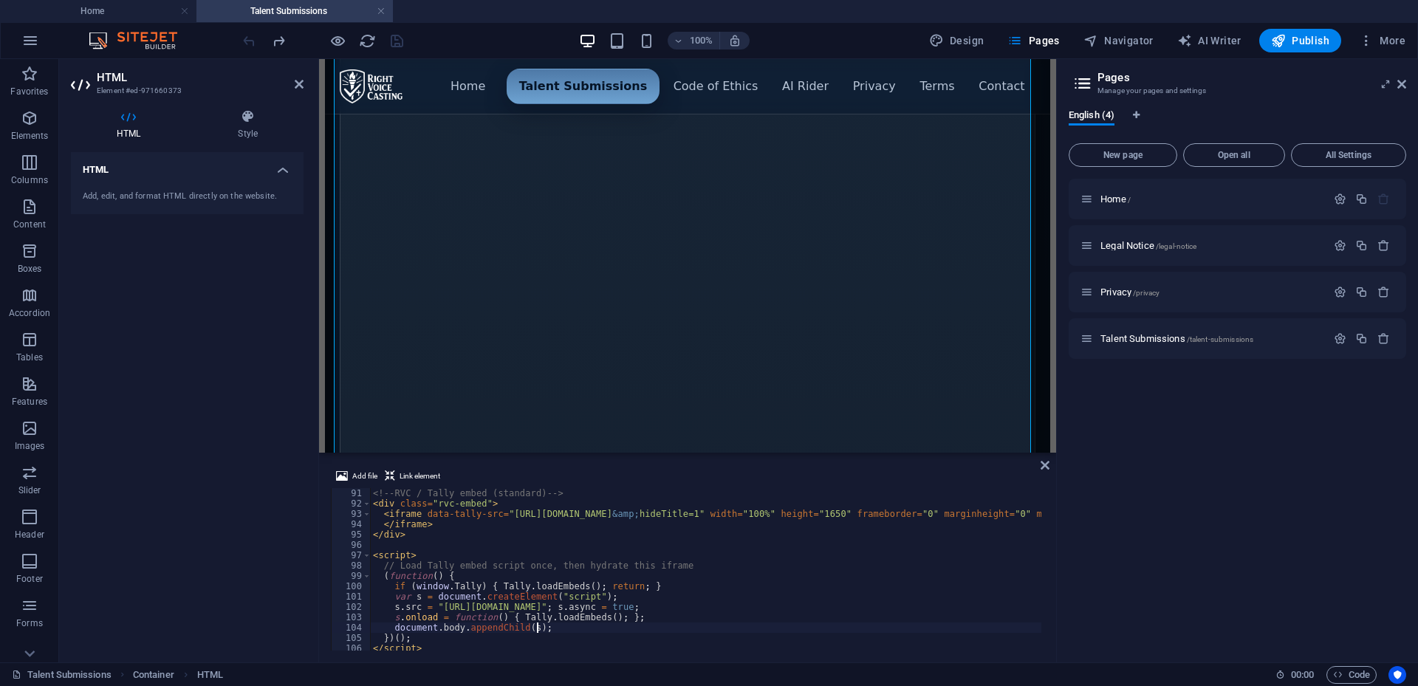
click at [968, 623] on div "<!-- RVC / Tally embed (standard) --> < div class = "rvc-embed" > < iframe data…" at bounding box center [1082, 578] width 1424 height 180
type textarea "document.body.appendChild(s);"
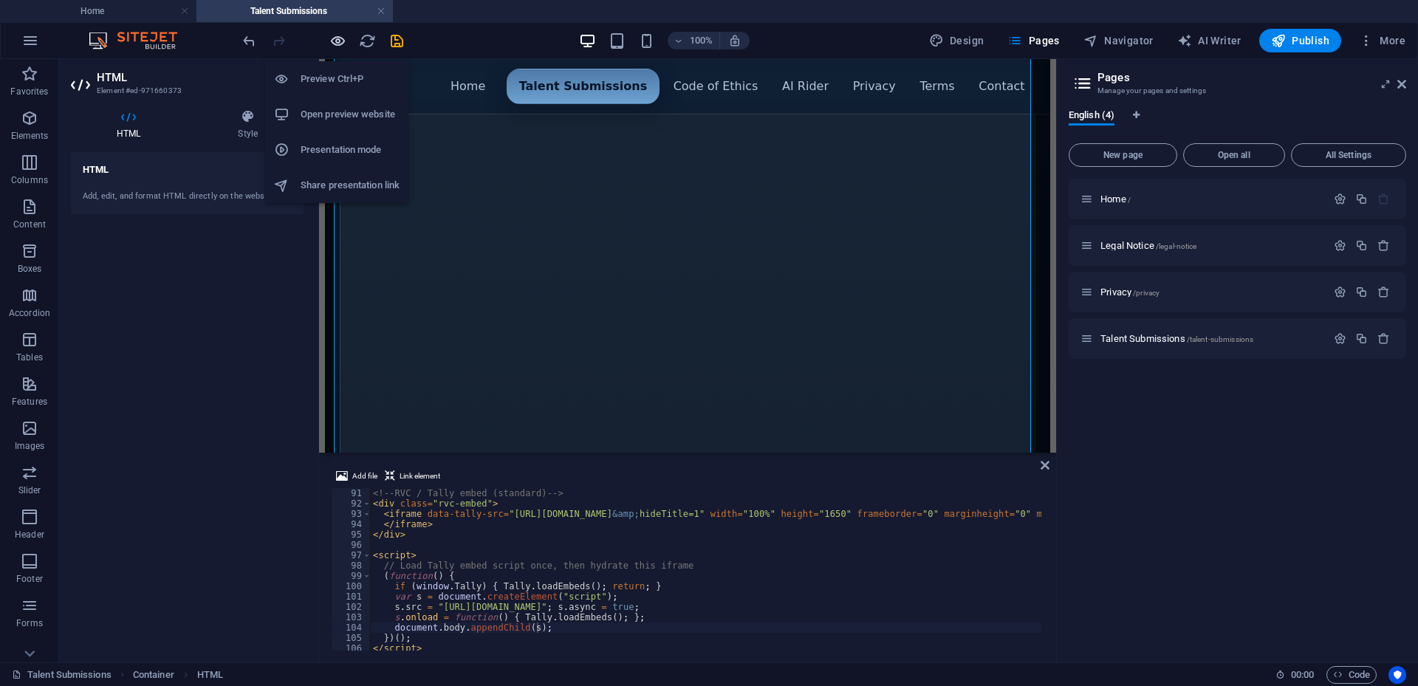
click at [337, 46] on icon "button" at bounding box center [337, 40] width 17 height 17
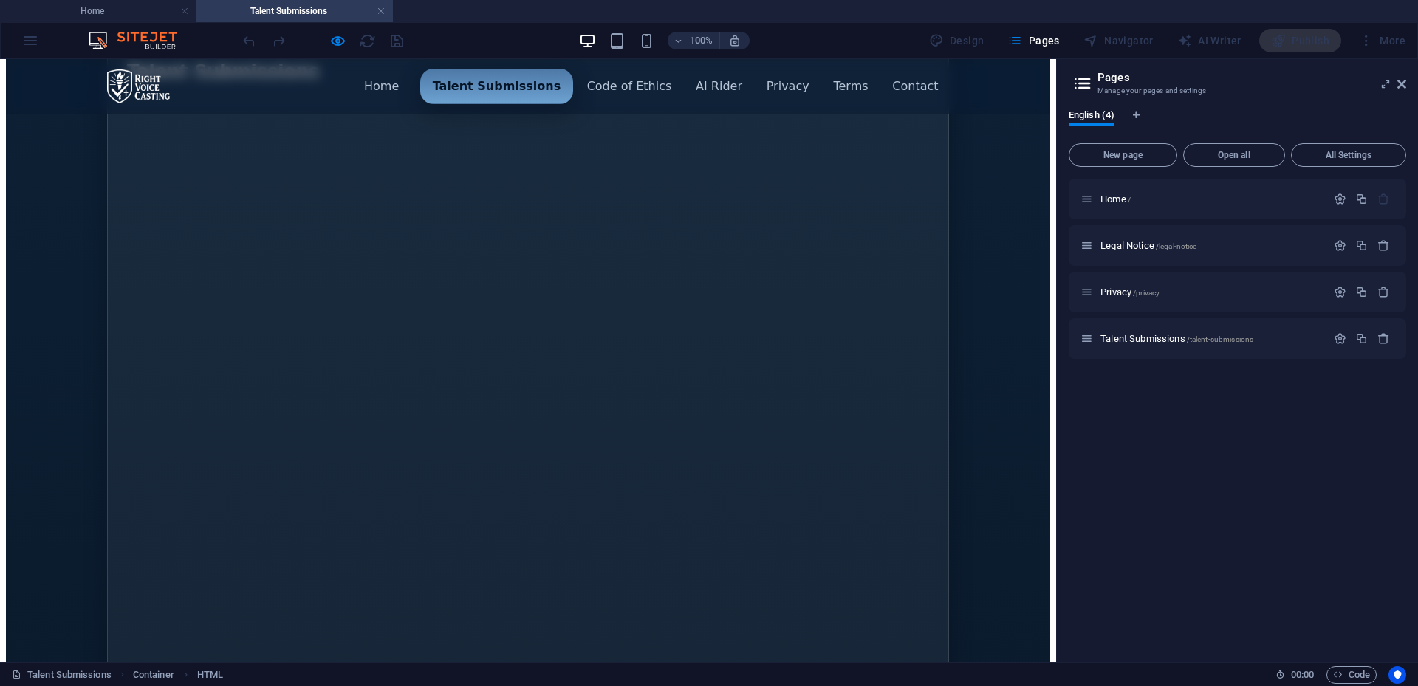
scroll to position [295, 0]
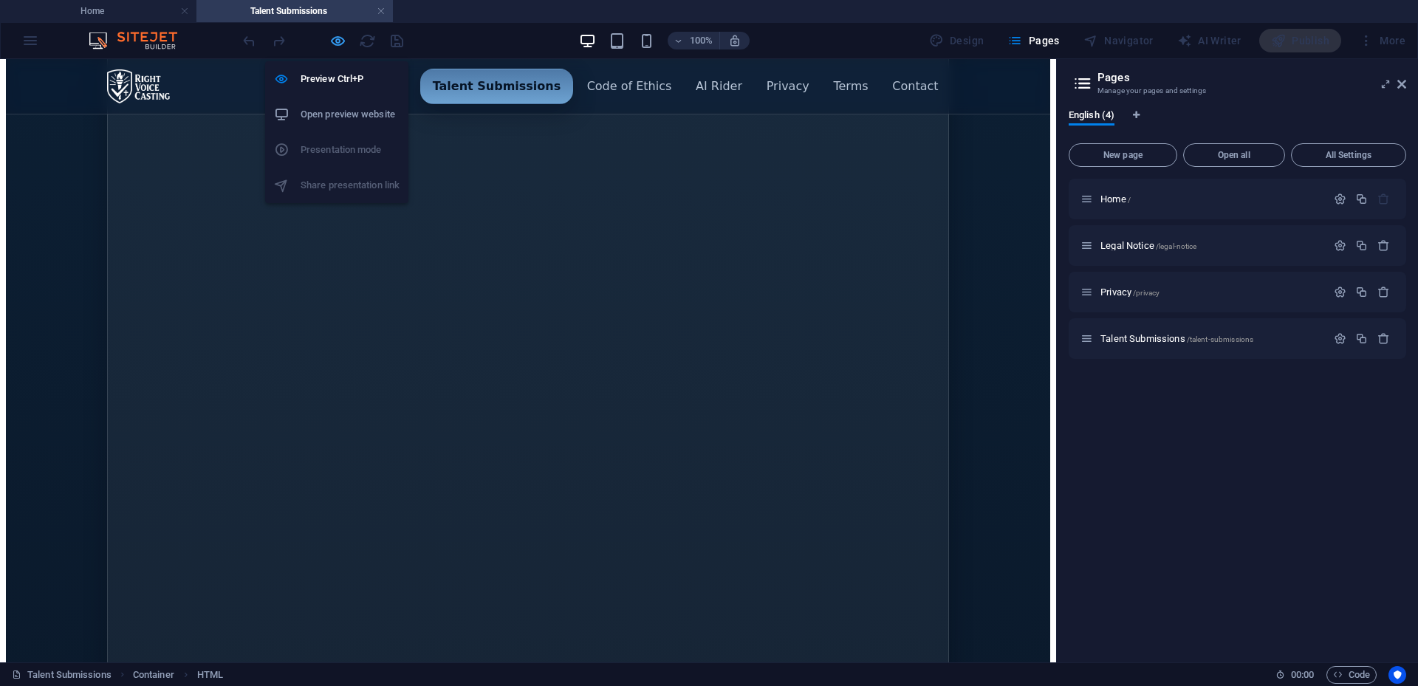
click at [333, 39] on icon "button" at bounding box center [337, 40] width 17 height 17
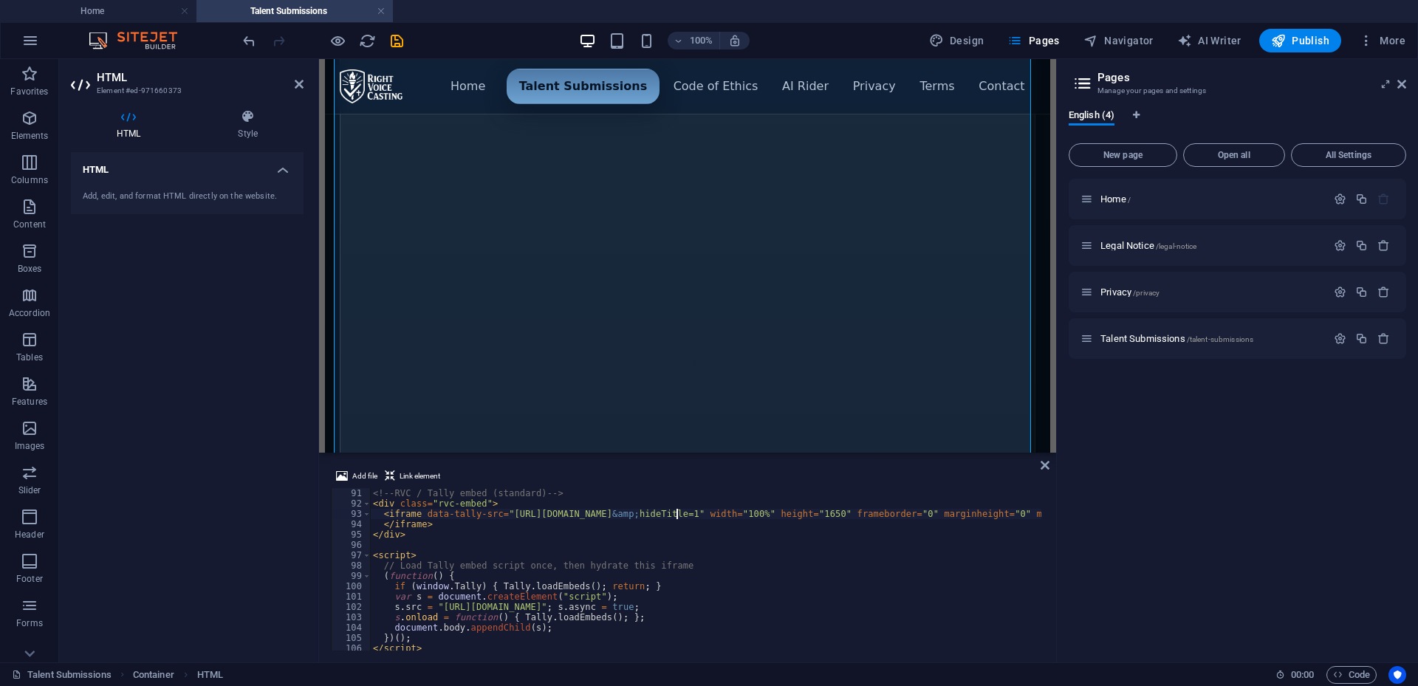
click at [674, 510] on div "<!-- RVC / Tally embed (standard) --> < div class = "rvc-embed" > < iframe data…" at bounding box center [1082, 578] width 1424 height 180
click at [753, 517] on div "<!-- RVC / Tally embed (standard) --> < div class = "rvc-embed" > < iframe data…" at bounding box center [1082, 578] width 1424 height 180
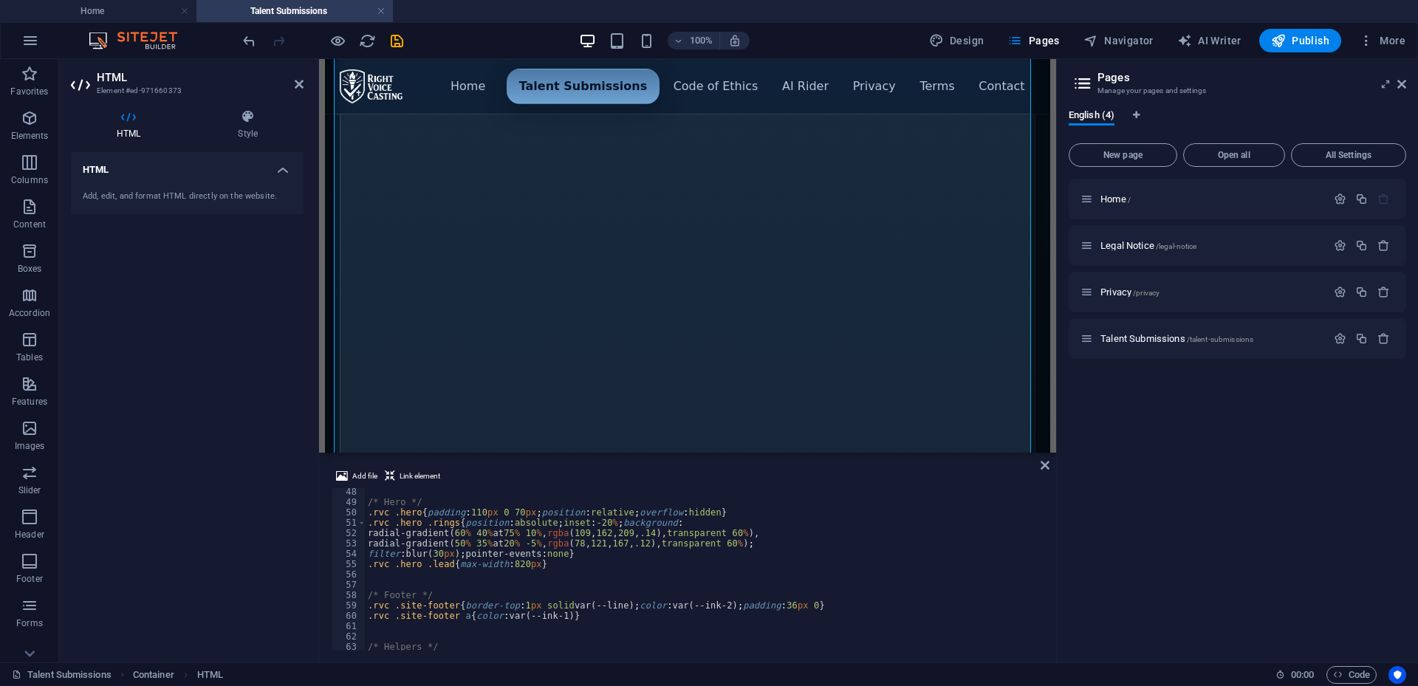
scroll to position [487, 0]
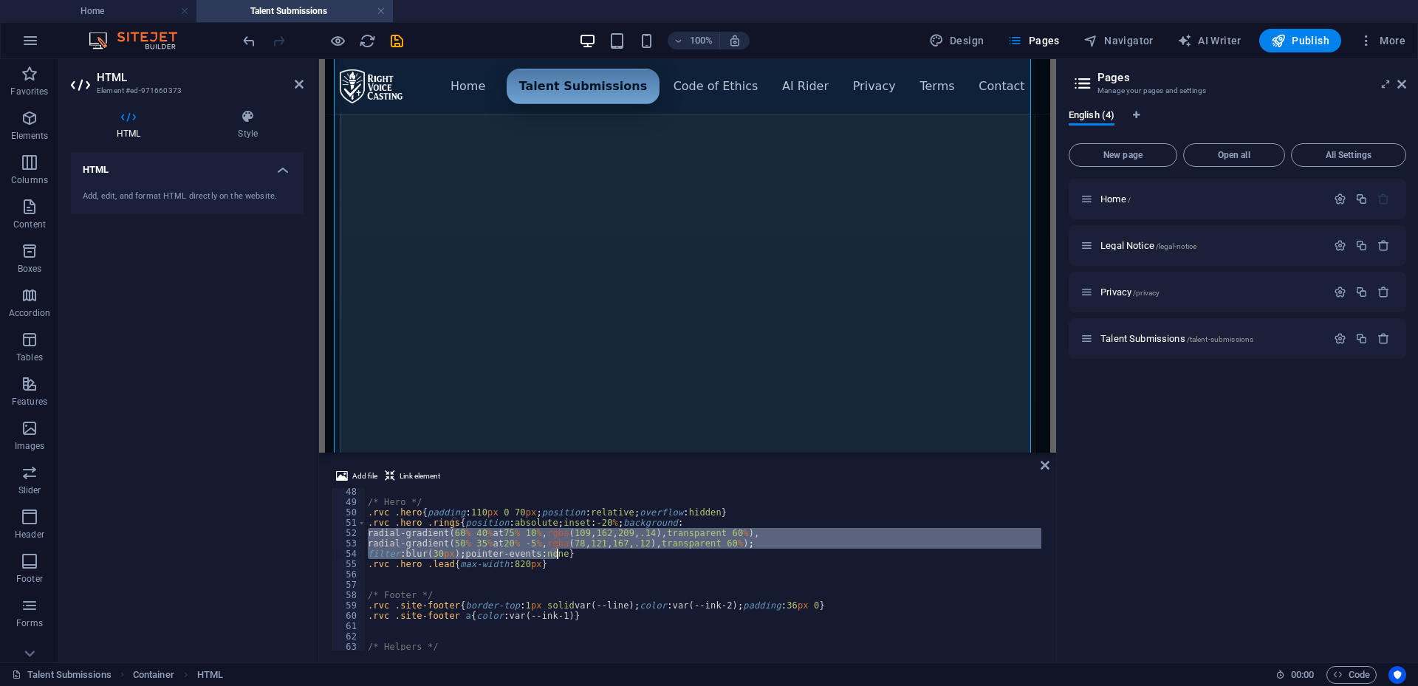
drag, startPoint x: 369, startPoint y: 532, endPoint x: 597, endPoint y: 552, distance: 229.2
click at [597, 552] on div "/* Hero */ .rvc .hero { padding : 110 px 0 70 px ; position : relative ; overfl…" at bounding box center [1077, 577] width 1424 height 180
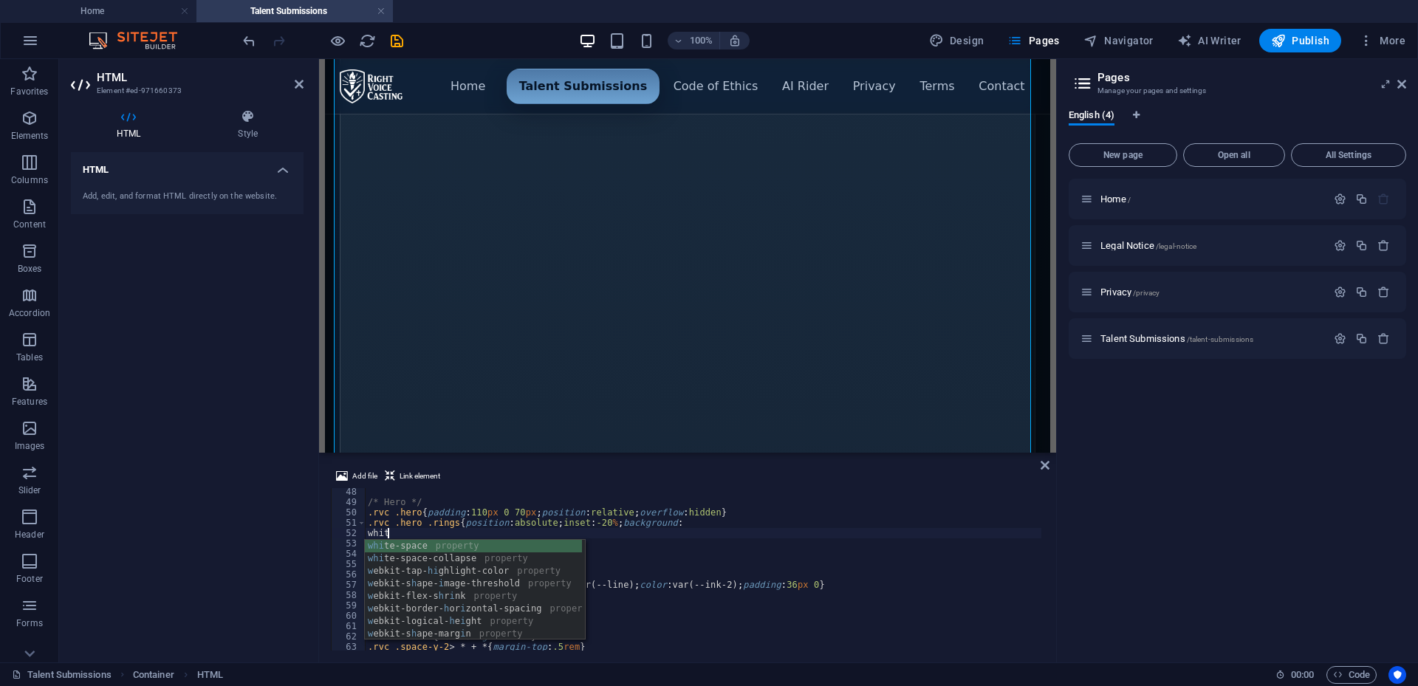
scroll to position [0, 1]
click at [812, 220] on div "Menu ▾ Home Talent Submissions Code of Ethics AI Rider Privacy Terms Contact Ta…" at bounding box center [687, 539] width 725 height 1513
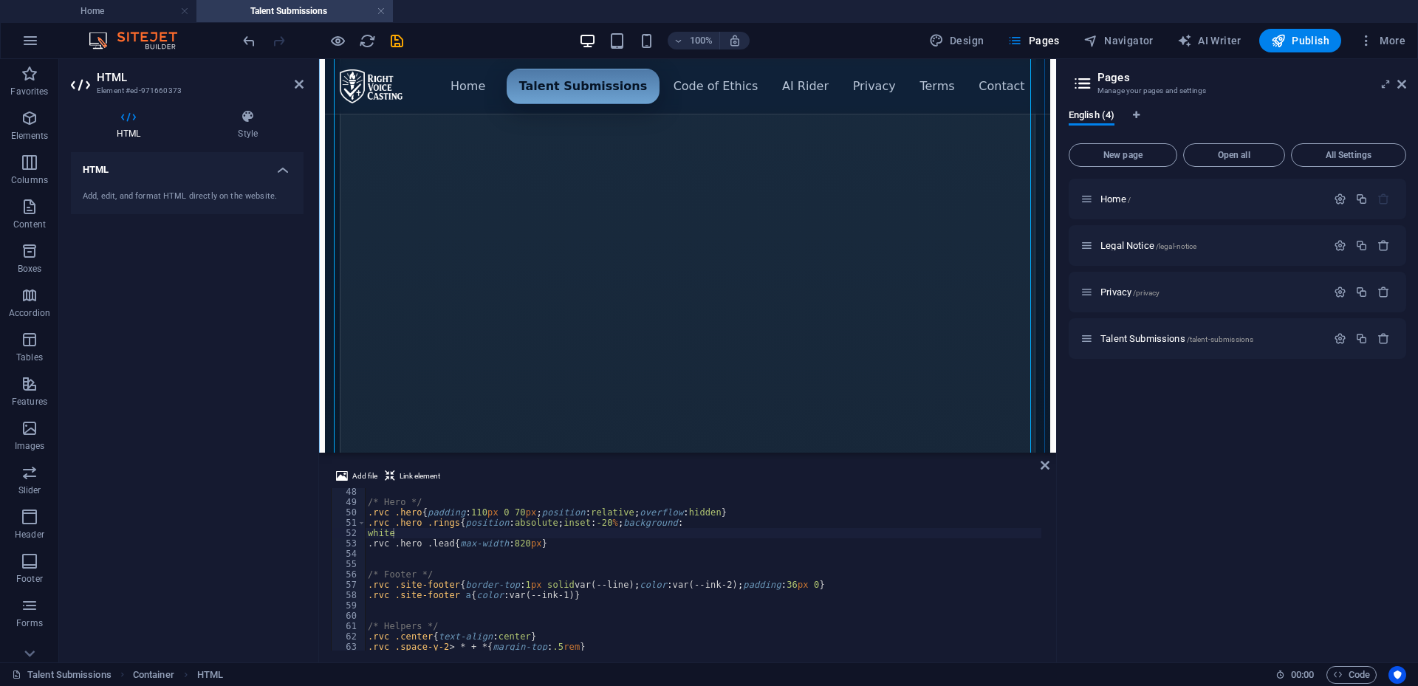
scroll to position [222, 0]
click at [741, 589] on div "/* Hero */ .rvc .hero { padding : 110 px 0 70 px ; position : relative ; overfl…" at bounding box center [1077, 577] width 1424 height 180
type textarea "radial-gradient(50% 35% at 20% -5%, rgba(78,121,167,.12), transparent 60%); fil…"
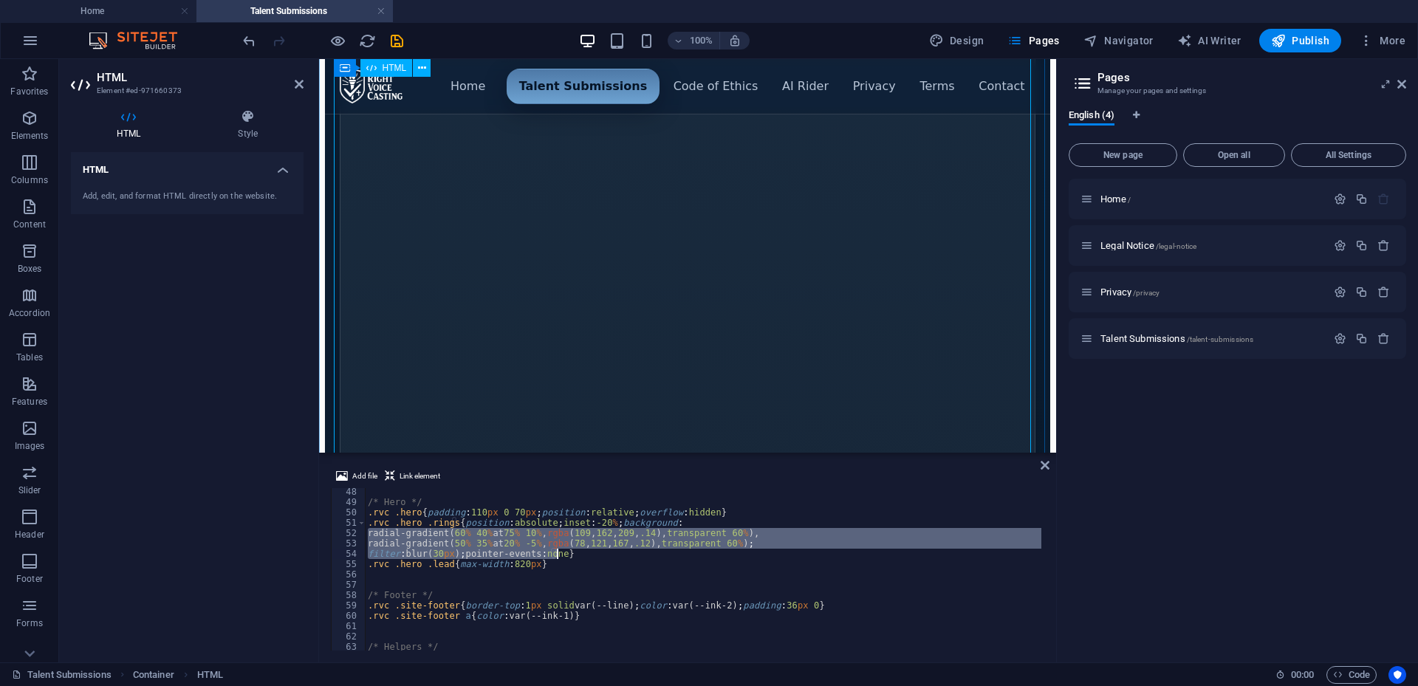
click at [882, 298] on div "Menu ▾ Home Talent Submissions Code of Ethics AI Rider Privacy Terms Contact Ta…" at bounding box center [687, 640] width 725 height 1567
click at [938, 321] on div "Menu ▾ Home Talent Submissions Code of Ethics AI Rider Privacy Terms Contact Ta…" at bounding box center [687, 640] width 725 height 1567
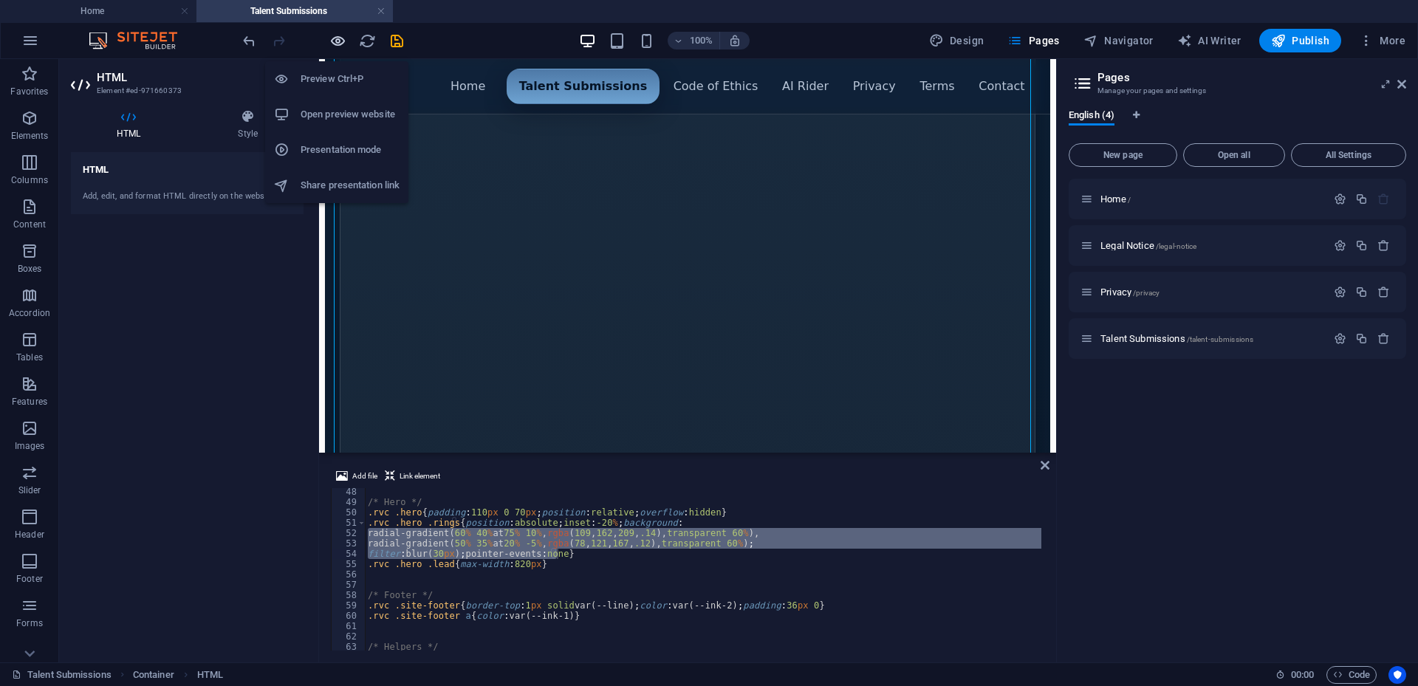
click at [335, 36] on icon "button" at bounding box center [337, 40] width 17 height 17
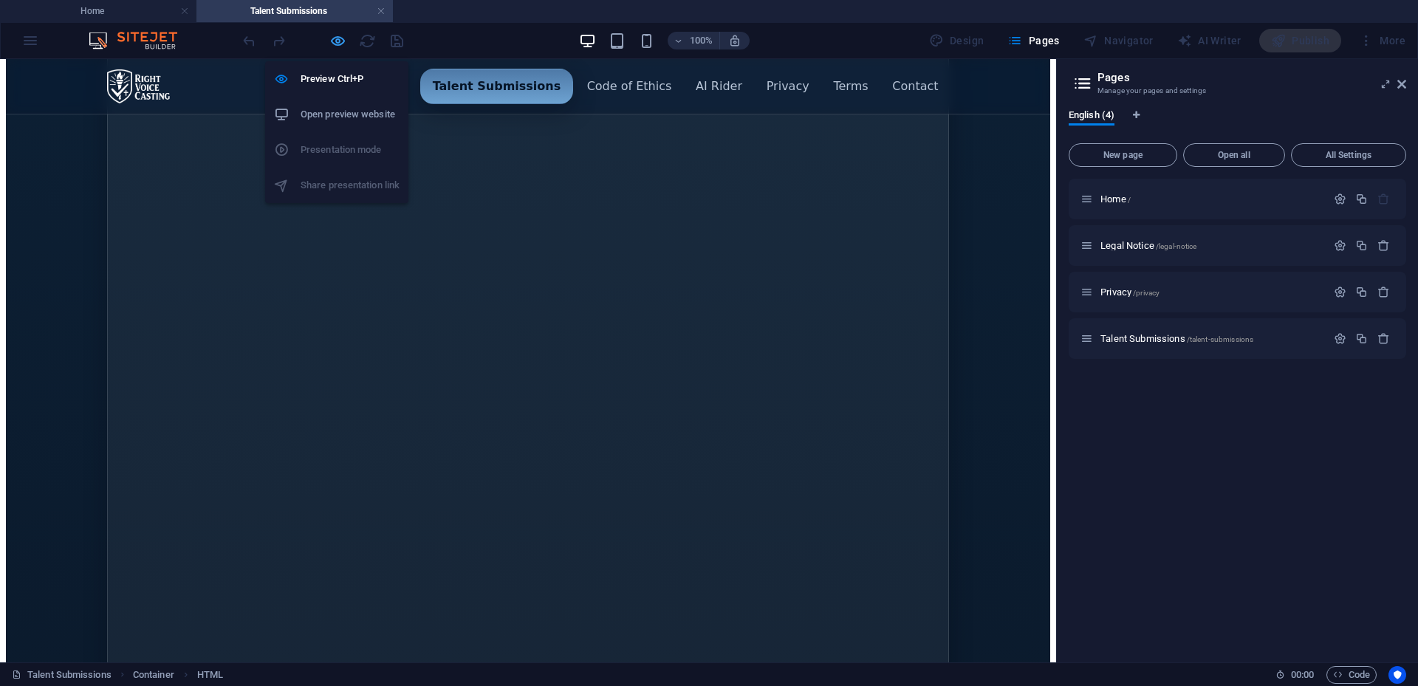
click at [333, 44] on icon "button" at bounding box center [337, 40] width 17 height 17
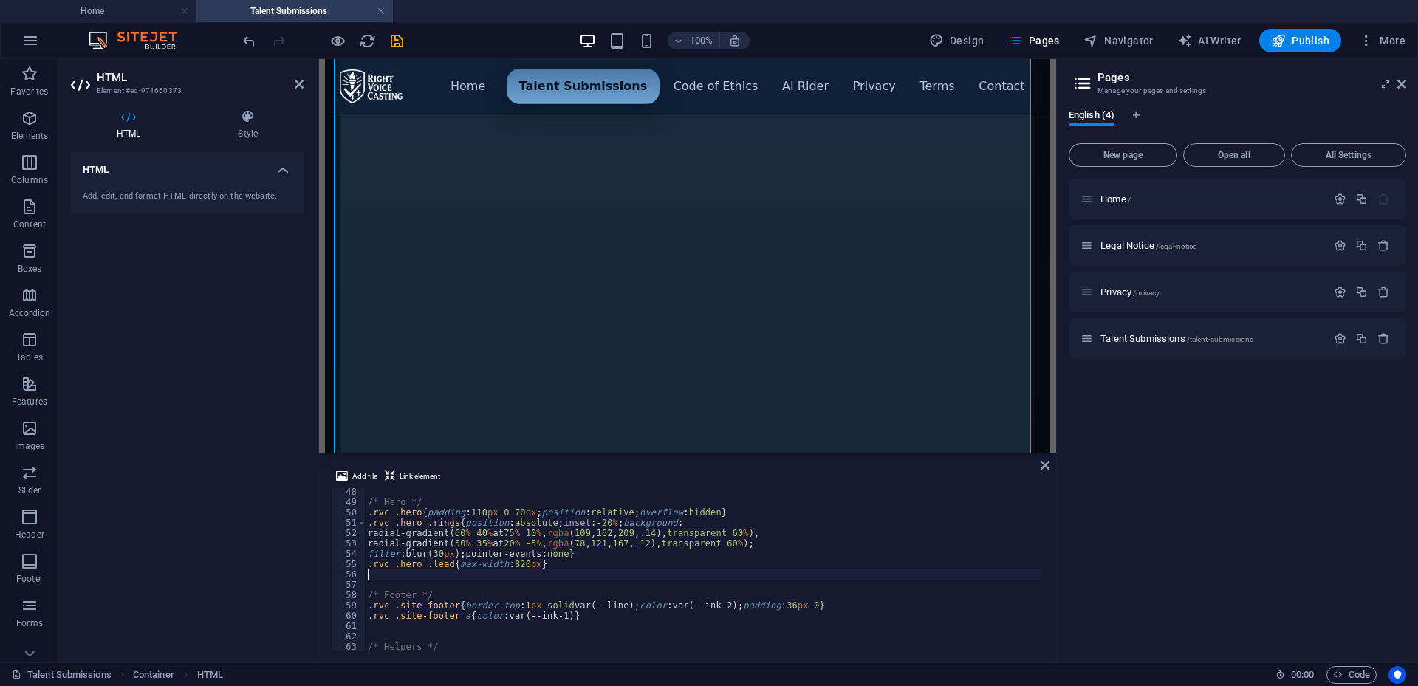
click at [819, 580] on div "/* Hero */ .rvc .hero { padding : 110 px 0 70 px ; position : relative ; overfl…" at bounding box center [1077, 577] width 1424 height 180
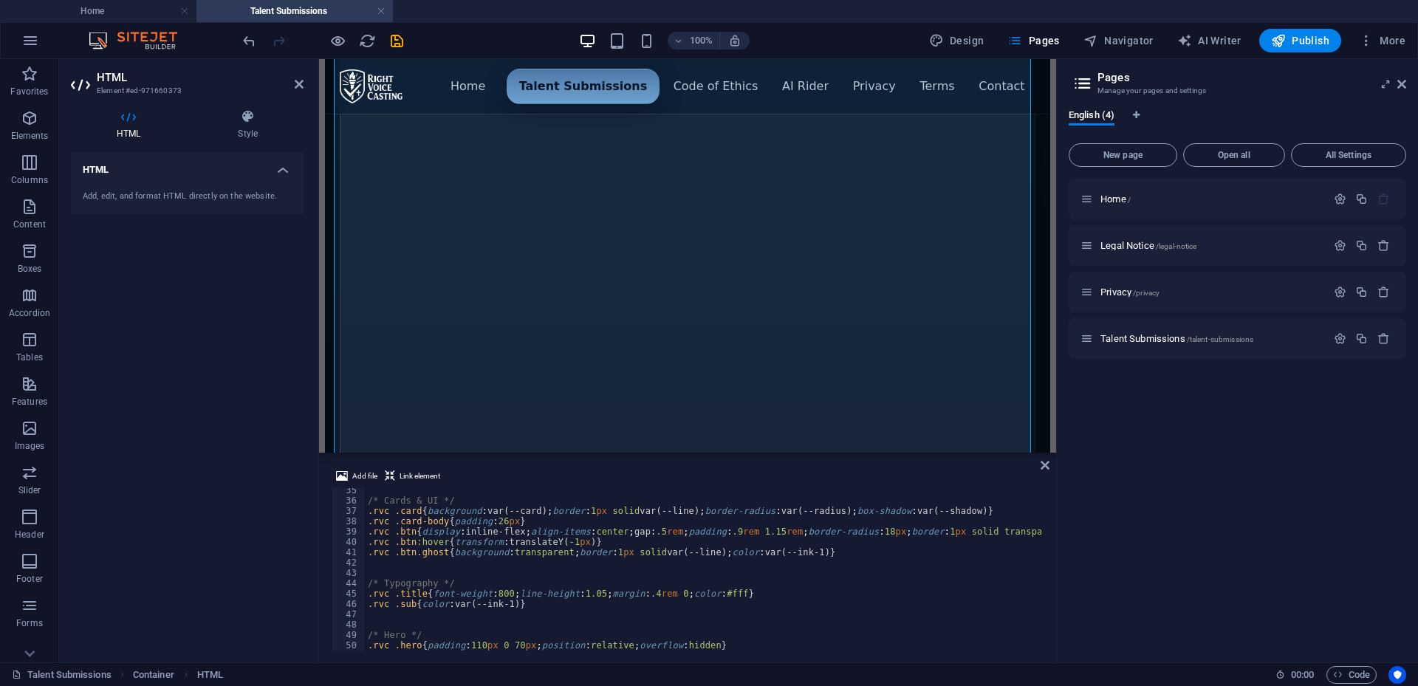
scroll to position [355, 0]
drag, startPoint x: 1002, startPoint y: 530, endPoint x: 948, endPoint y: 531, distance: 53.9
click at [948, 531] on div "/* Cards & UI */ .rvc .card { background : var(--card) ; border : 1 px solid va…" at bounding box center [1077, 575] width 1424 height 180
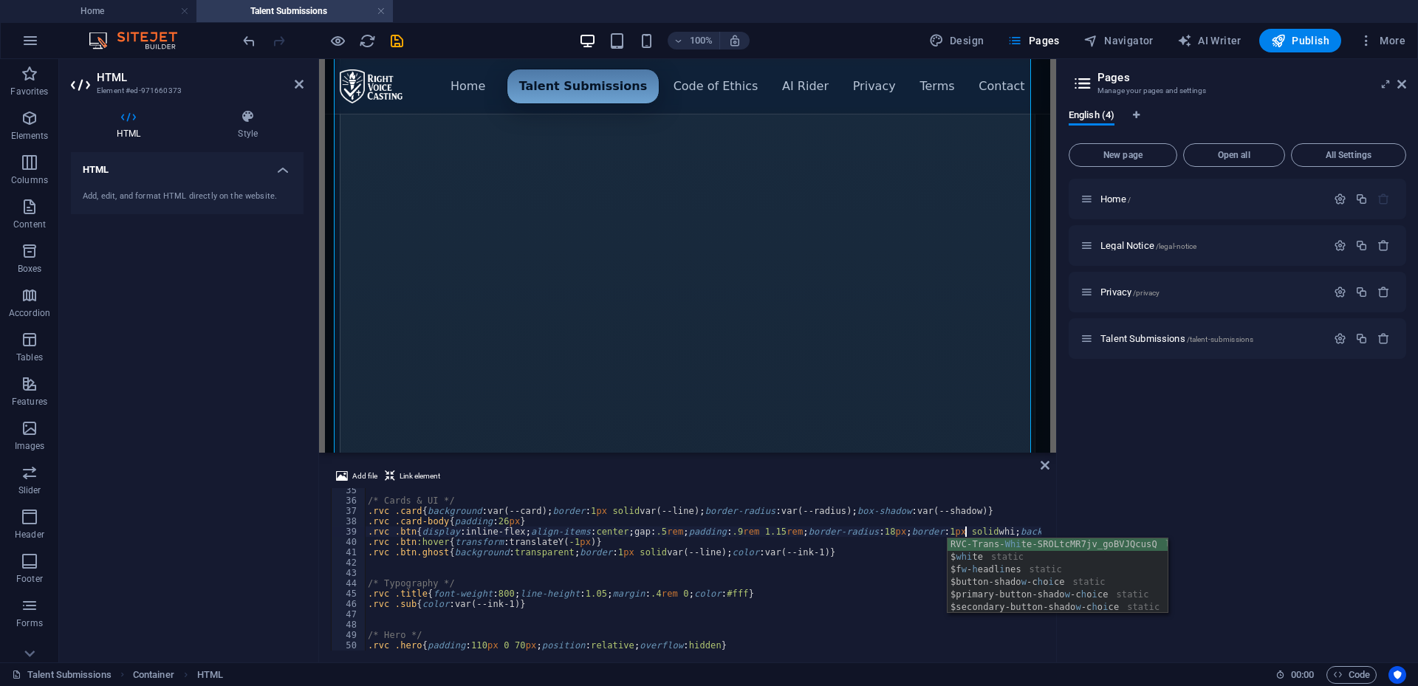
scroll to position [0, 49]
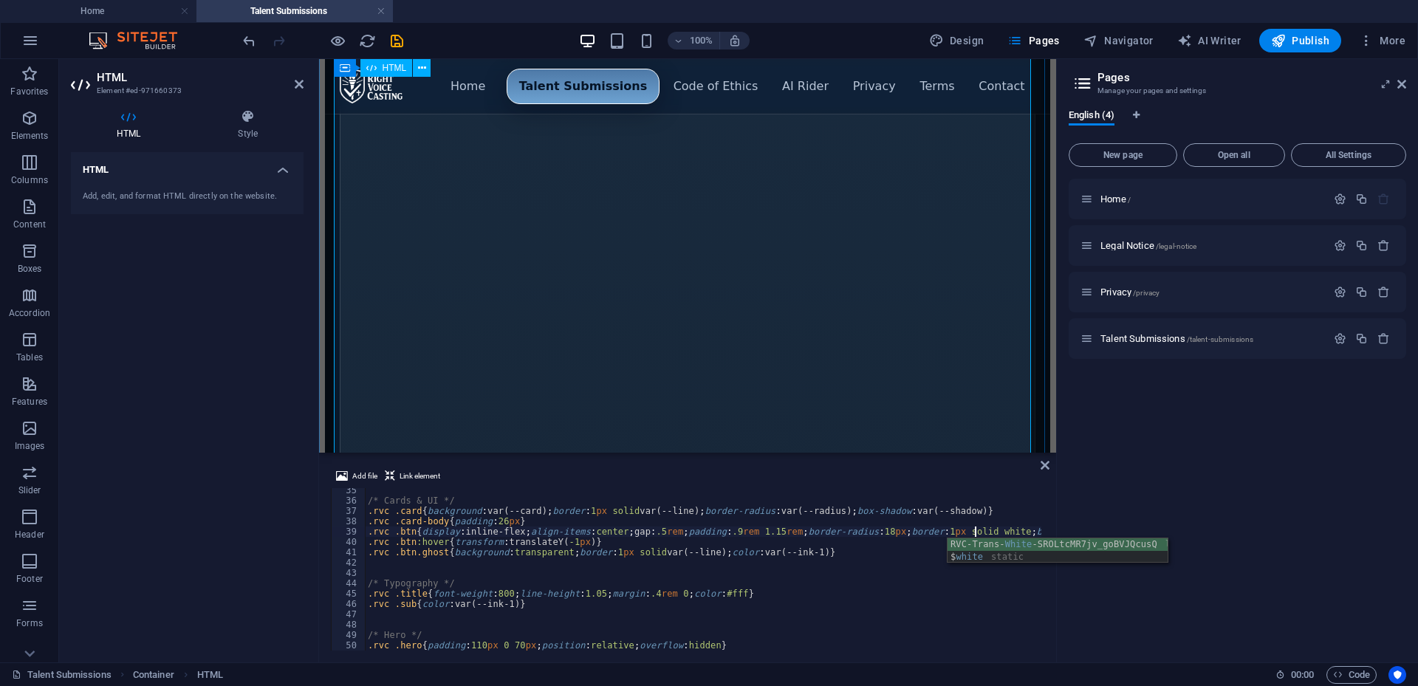
type textarea ".rvc .btn{display:inline-flex;align-items:center;gap:.5rem;padding:.9rem 1.15re…"
click at [932, 326] on div "Menu ▾ Home Talent Submissions Code of Ethics AI Rider Privacy Terms Contact Ta…" at bounding box center [687, 640] width 725 height 1567
click at [1129, 510] on div "Home / Legal Notice /legal-notice Privacy /privacy Talent Submissions /talent-s…" at bounding box center [1238, 415] width 338 height 472
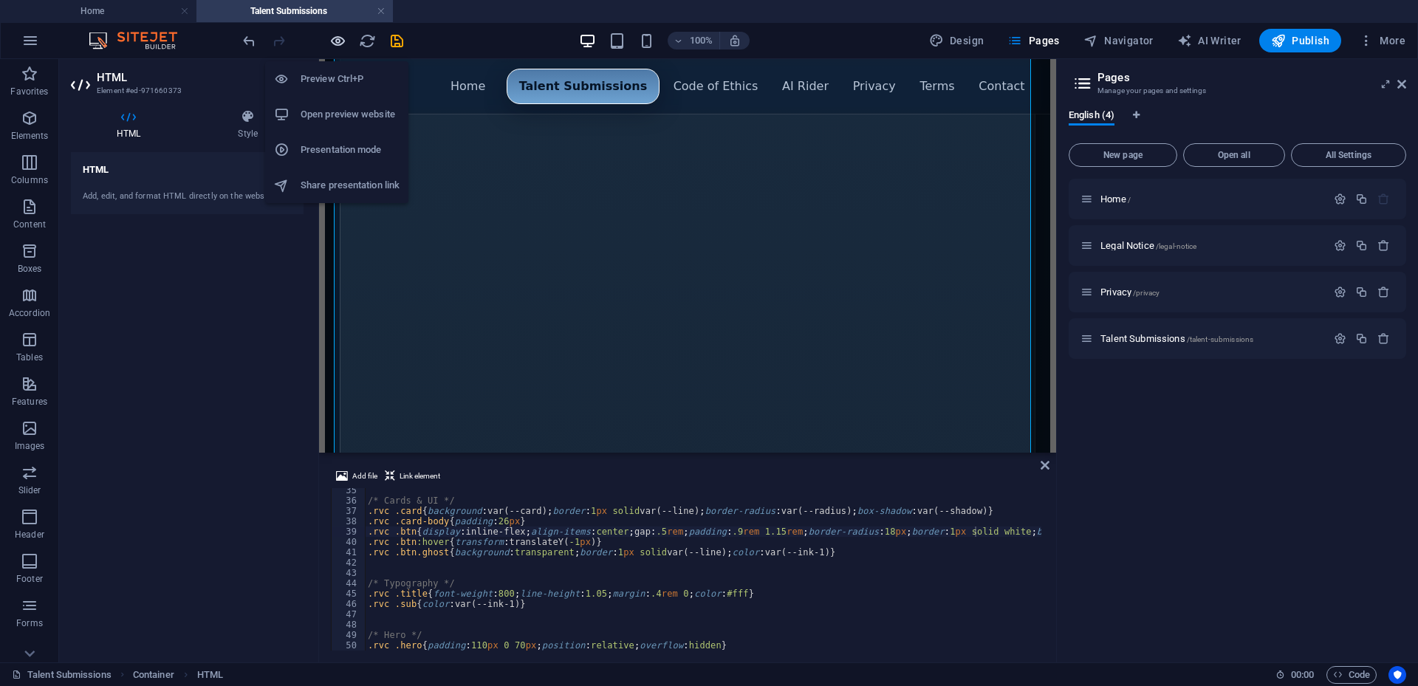
click at [335, 40] on icon "button" at bounding box center [337, 40] width 17 height 17
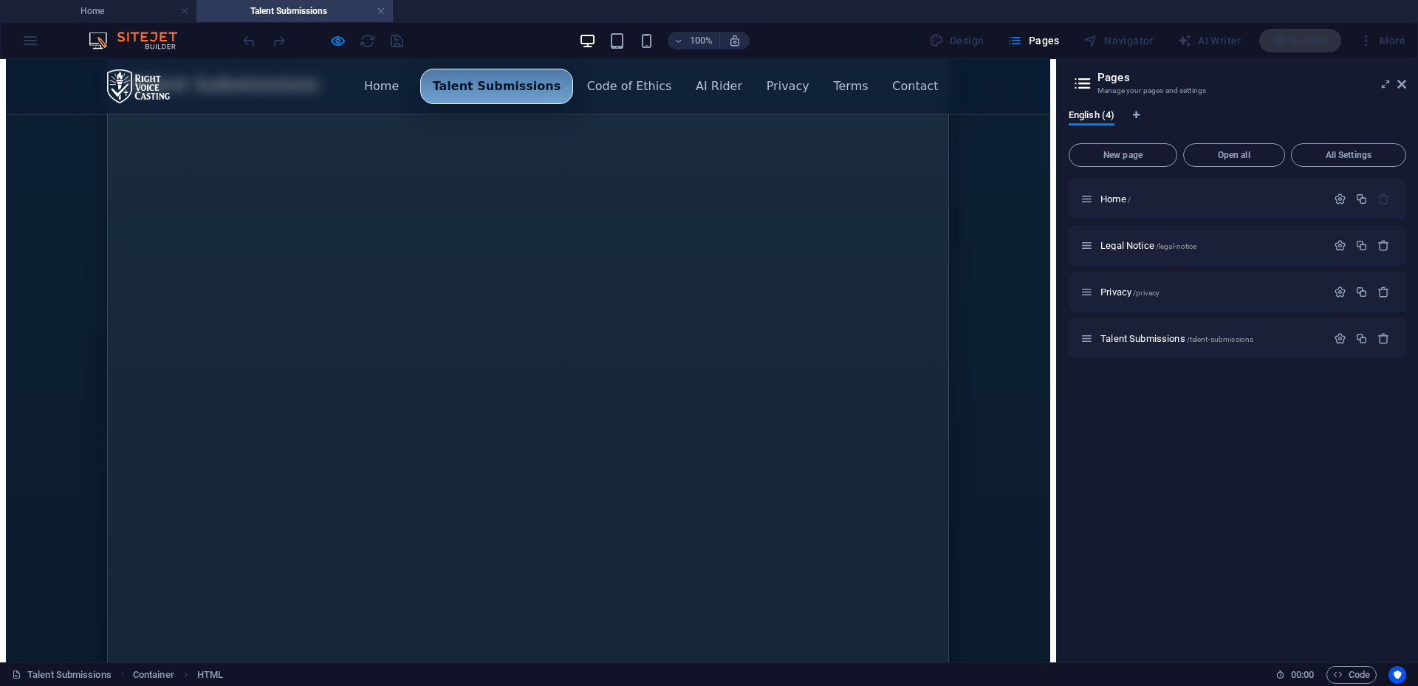
scroll to position [0, 0]
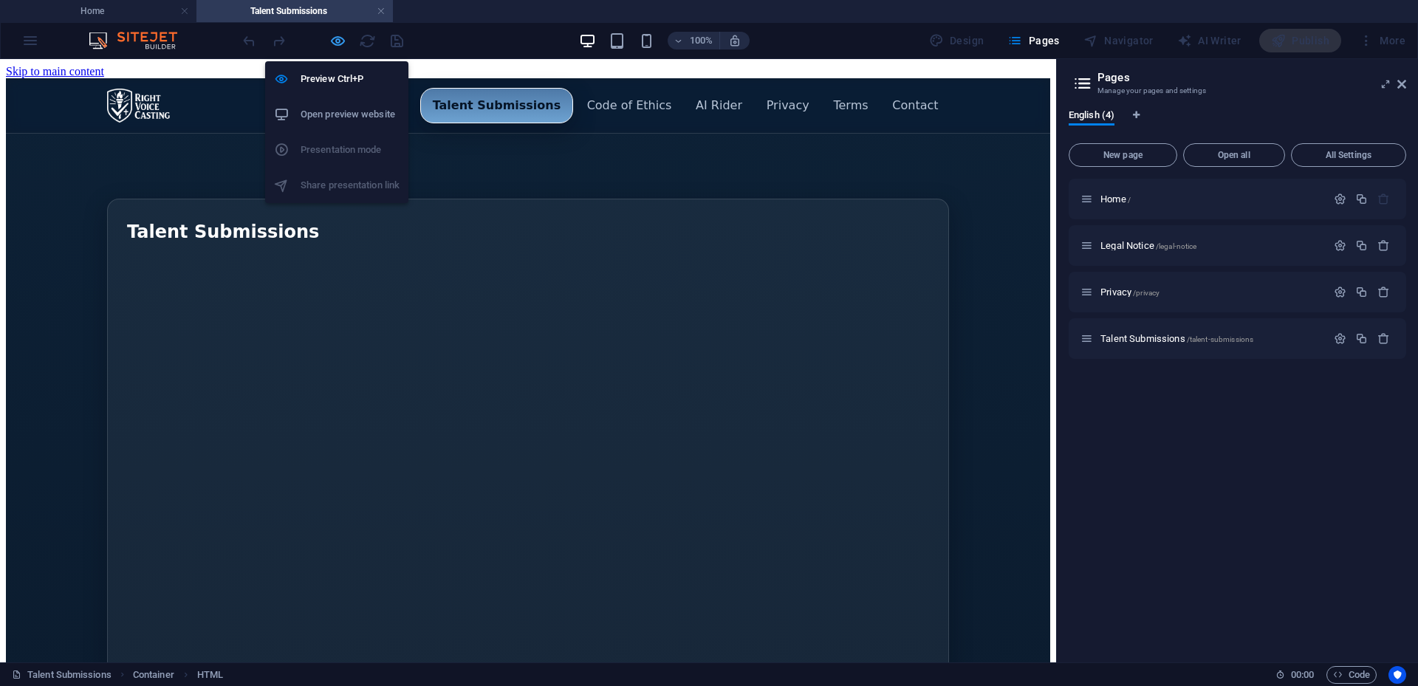
click at [333, 38] on icon "button" at bounding box center [337, 40] width 17 height 17
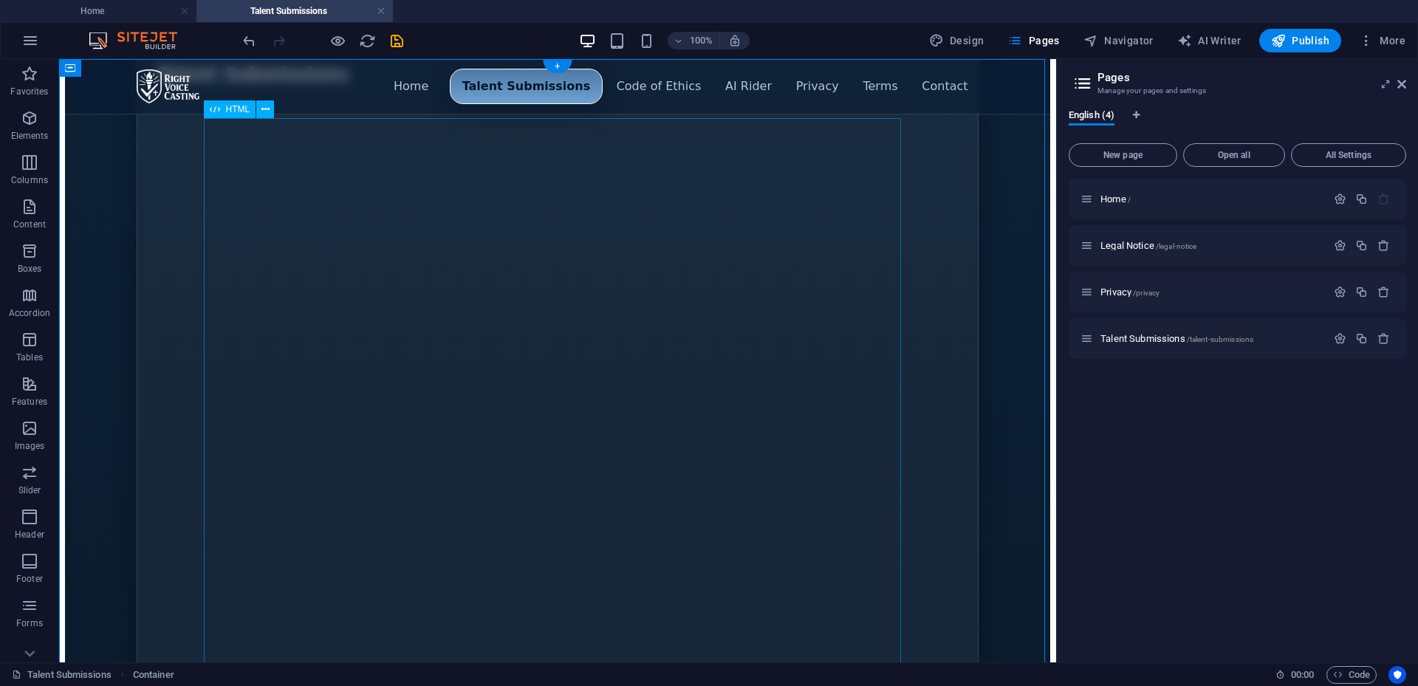
scroll to position [295, 0]
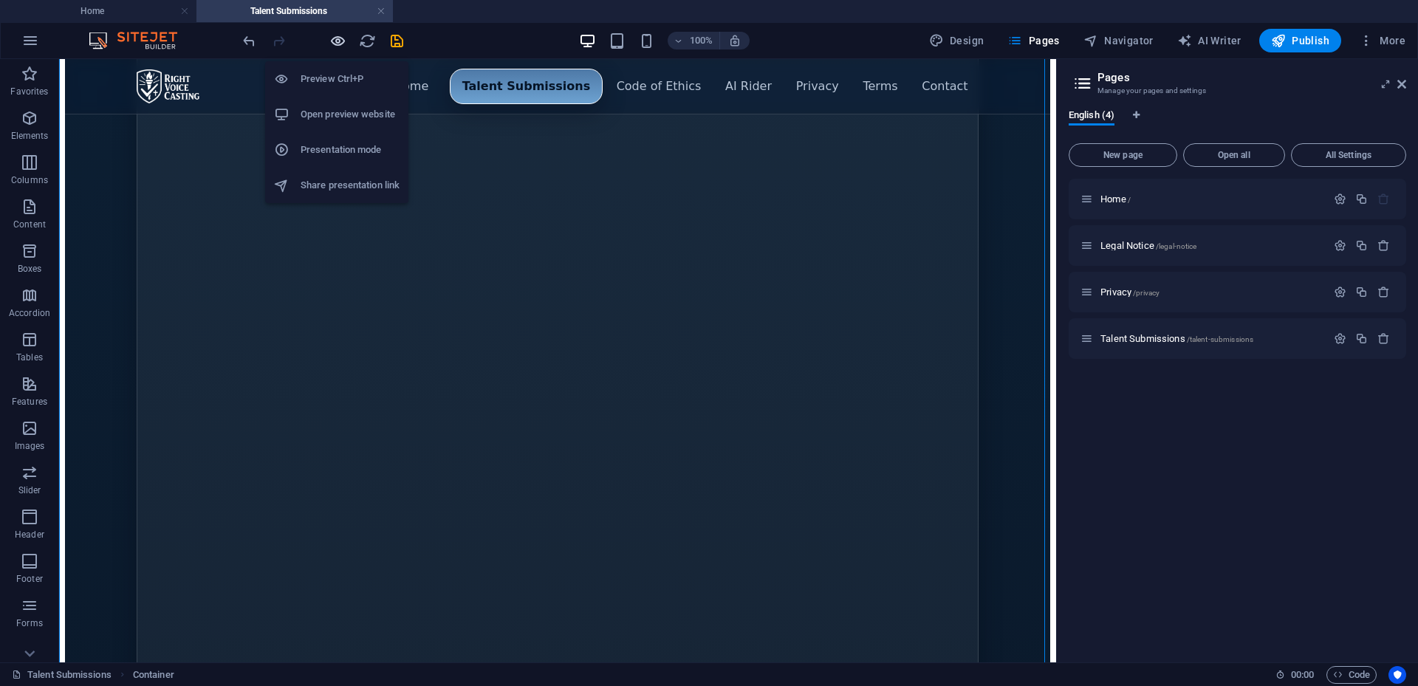
click at [338, 42] on icon "button" at bounding box center [337, 40] width 17 height 17
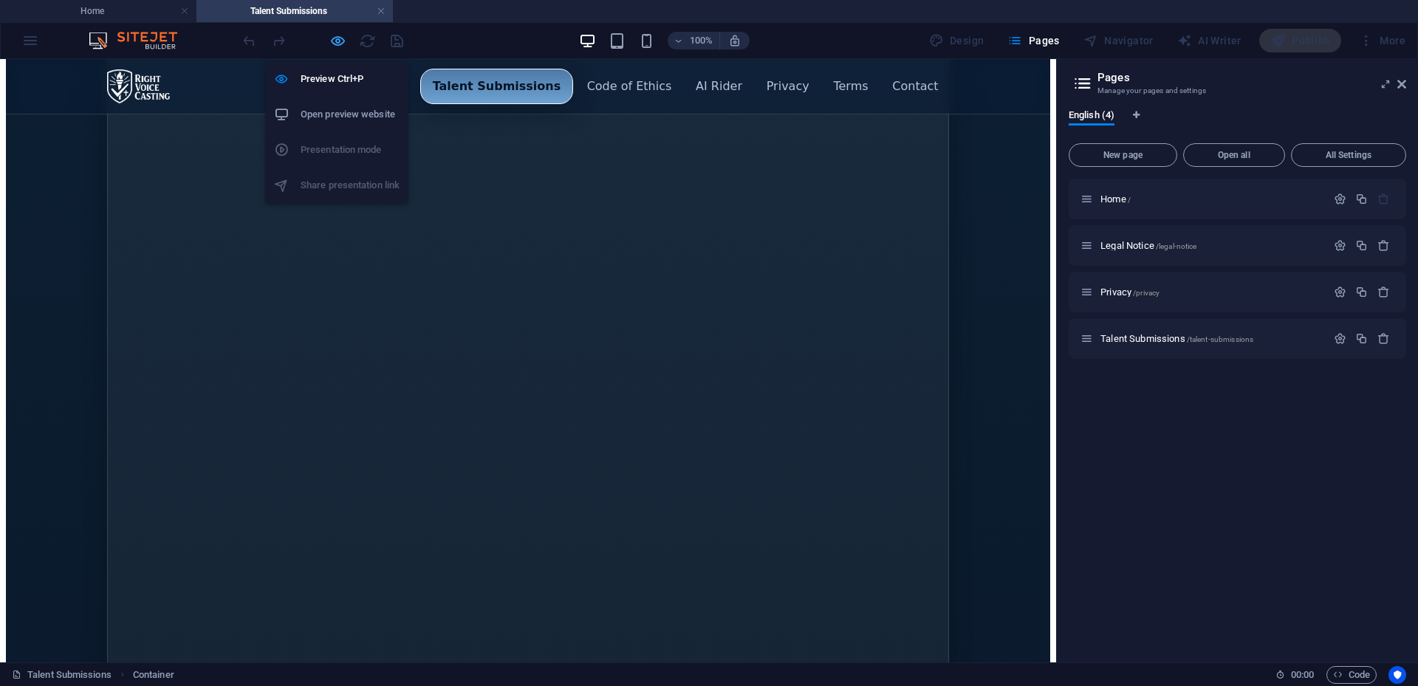
click at [338, 42] on icon "button" at bounding box center [337, 40] width 17 height 17
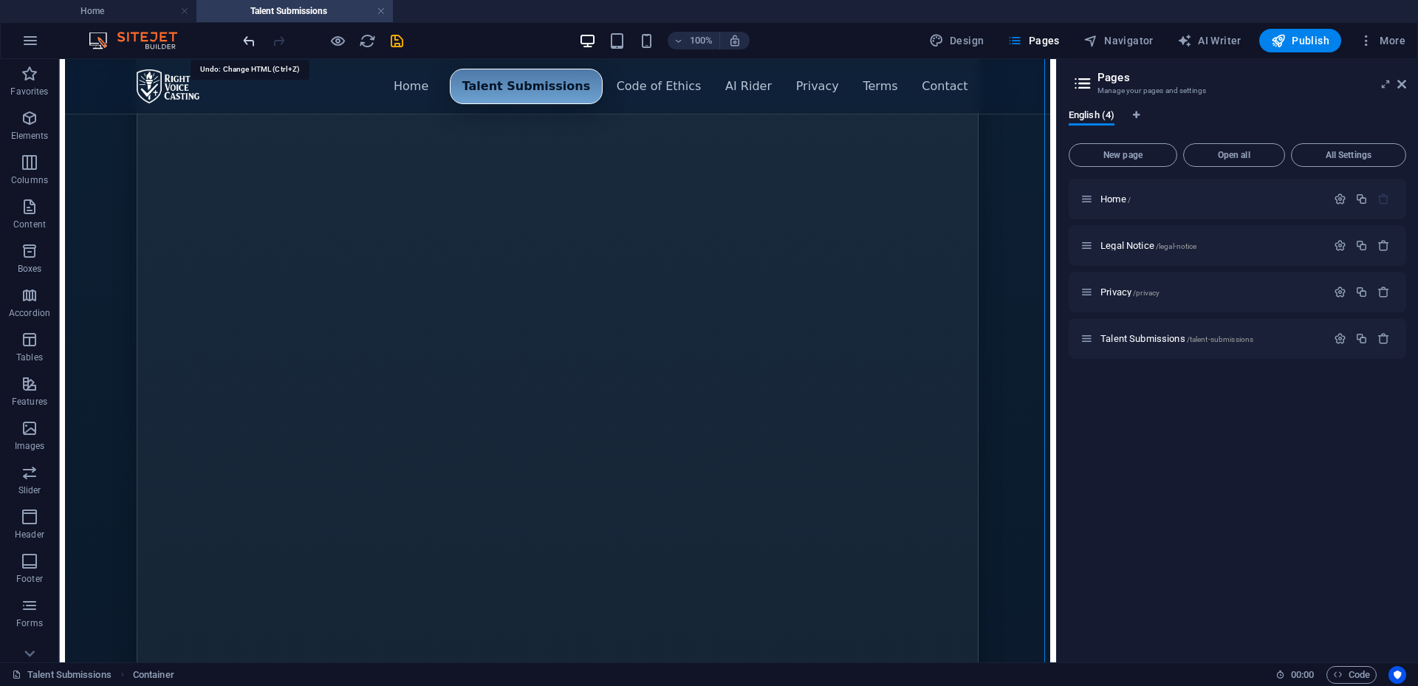
click at [242, 40] on icon "undo" at bounding box center [249, 40] width 17 height 17
click at [734, 273] on div "Menu ▾ Home Talent Submissions Code of Ethics AI Rider Privacy Terms Contact Ta…" at bounding box center [557, 566] width 985 height 1567
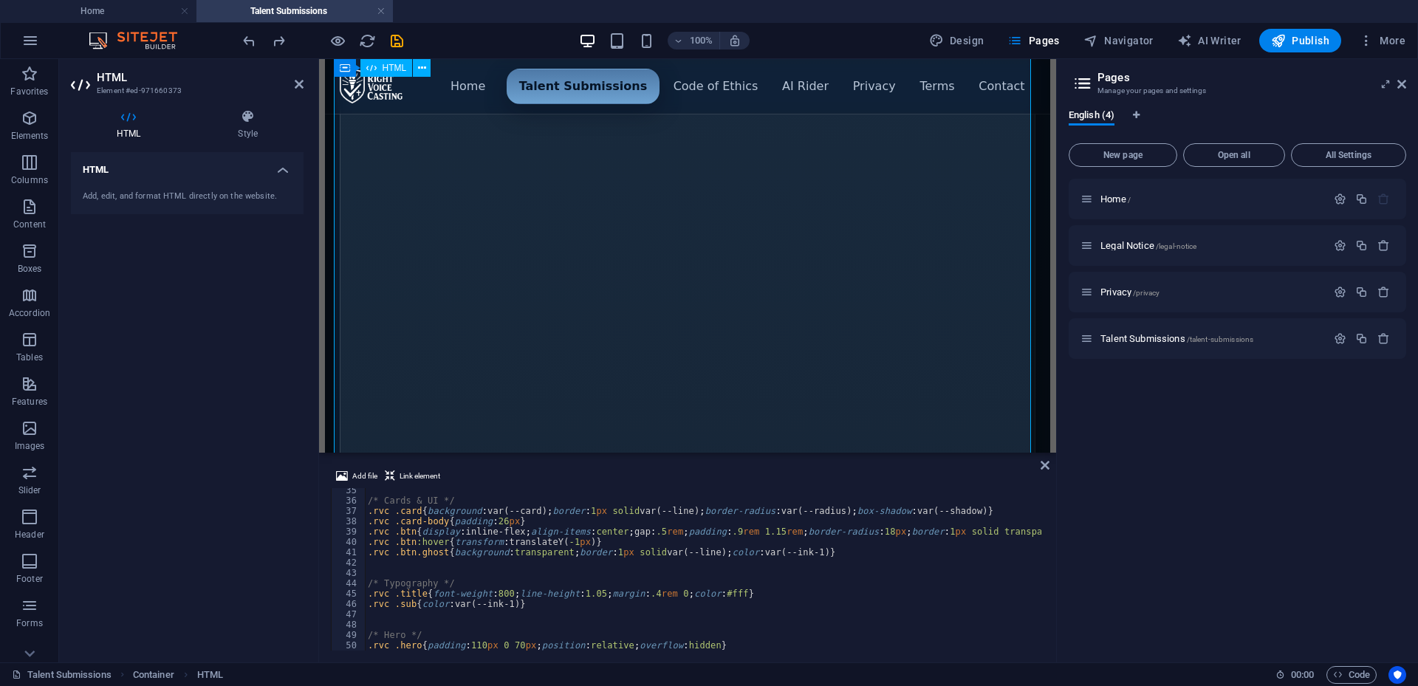
scroll to position [355, 0]
click at [984, 529] on div "/* Cards & UI */ .rvc .card { background : var(--card) ; border : 1 px solid va…" at bounding box center [1077, 575] width 1424 height 180
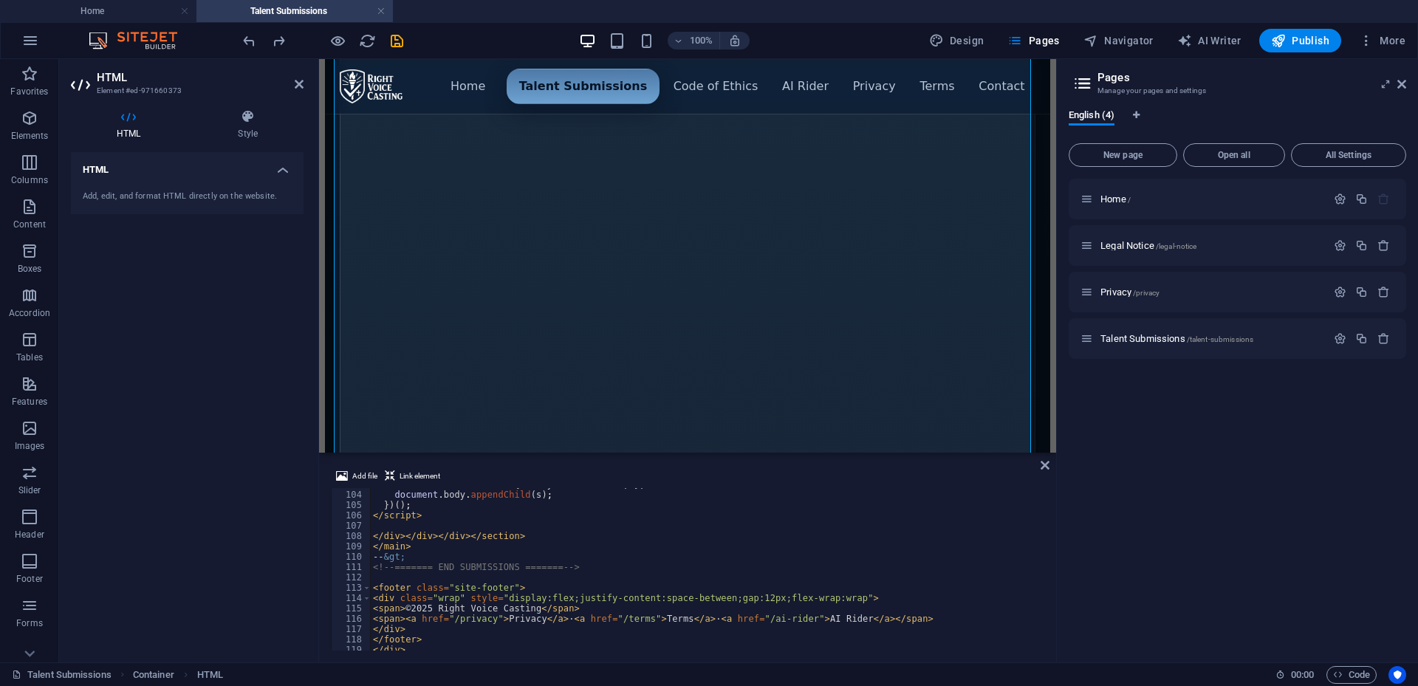
scroll to position [931, 0]
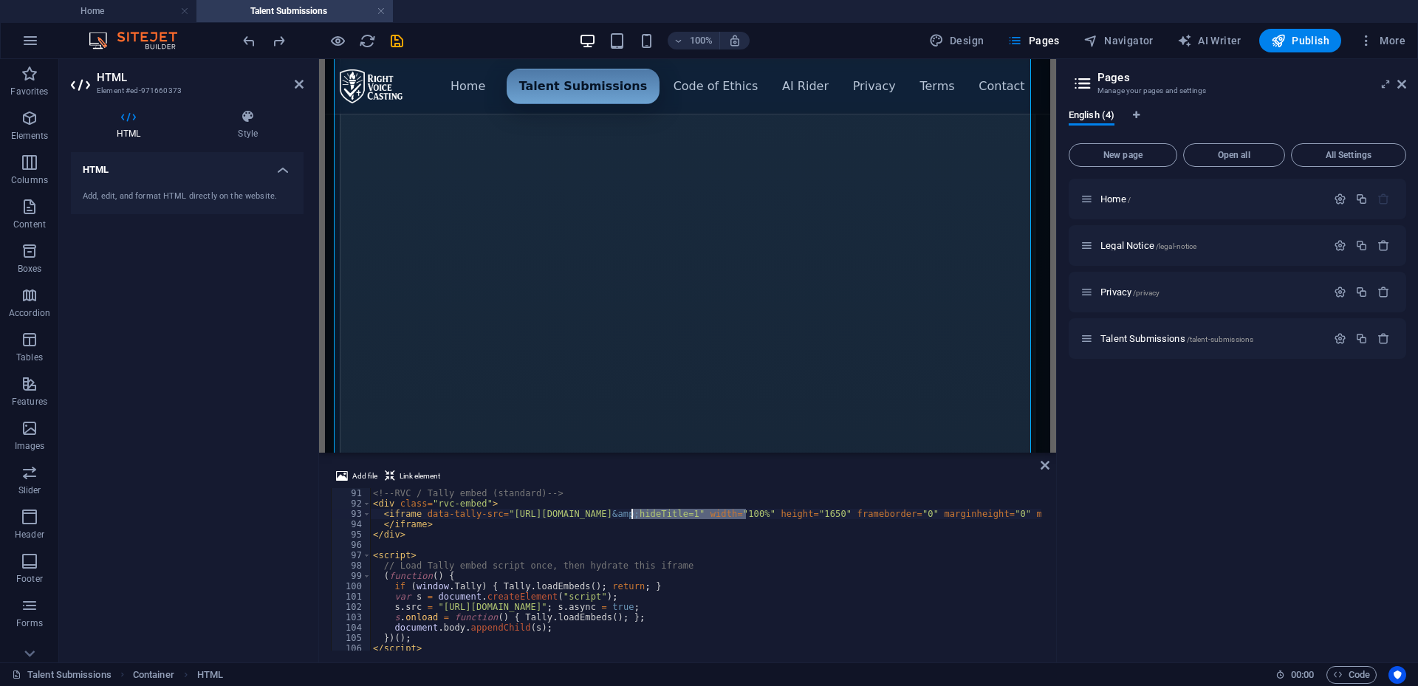
drag, startPoint x: 745, startPoint y: 513, endPoint x: 632, endPoint y: 519, distance: 112.5
click at [632, 519] on div "<!-- RVC / Tally embed (standard) --> < div class = "rvc-embed" > < iframe data…" at bounding box center [1082, 578] width 1424 height 180
type textarea "<iframe data-tally-src="https://tally.so/r/wkqk6J?&amp;hideTitle=1" width="100%…"
click at [1121, 448] on div "Home / Legal Notice /legal-notice Privacy /privacy Talent Submissions /talent-s…" at bounding box center [1238, 415] width 338 height 472
click at [1097, 402] on div "Home / Legal Notice /legal-notice Privacy /privacy Talent Submissions /talent-s…" at bounding box center [1238, 415] width 338 height 472
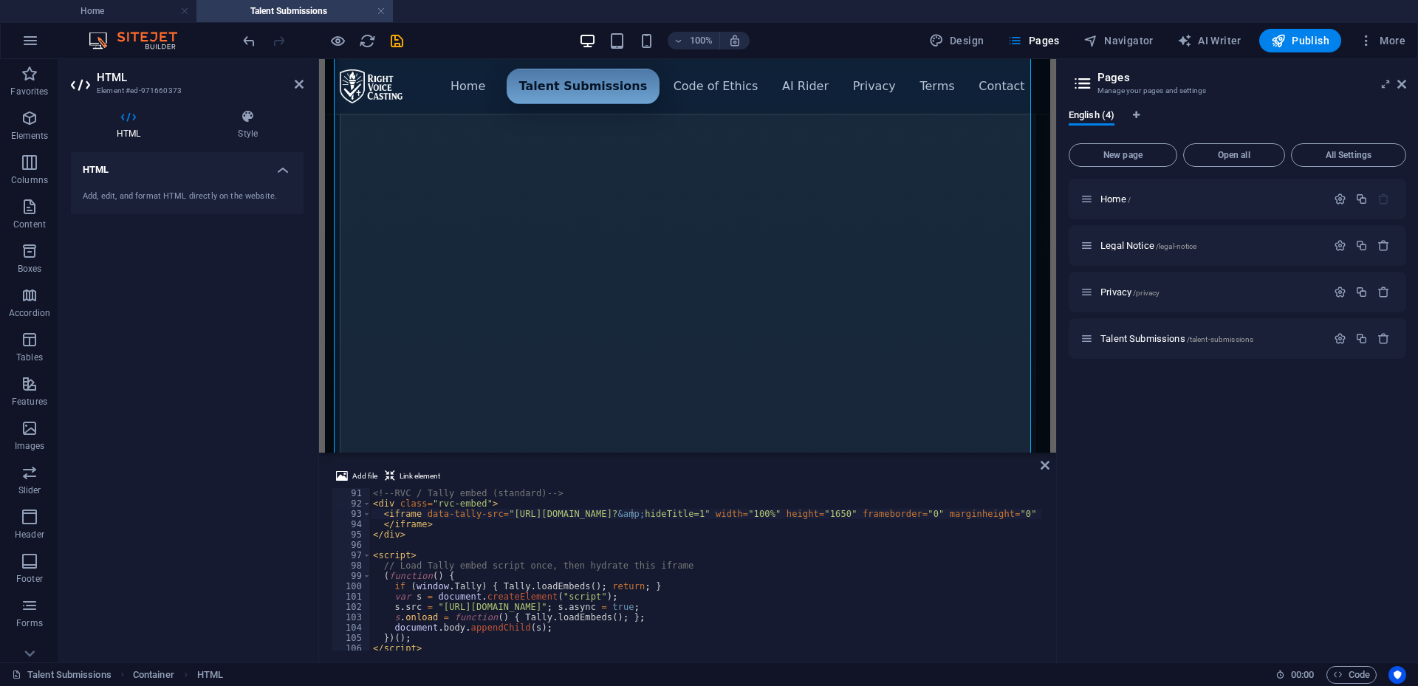
click at [1097, 402] on div "Home / Legal Notice /legal-notice Privacy /privacy Talent Submissions /talent-s…" at bounding box center [1238, 415] width 338 height 472
click at [902, 314] on div "Menu ▾ Home Talent Submissions Code of Ethics AI Rider Privacy Terms Contact Ta…" at bounding box center [687, 566] width 725 height 1567
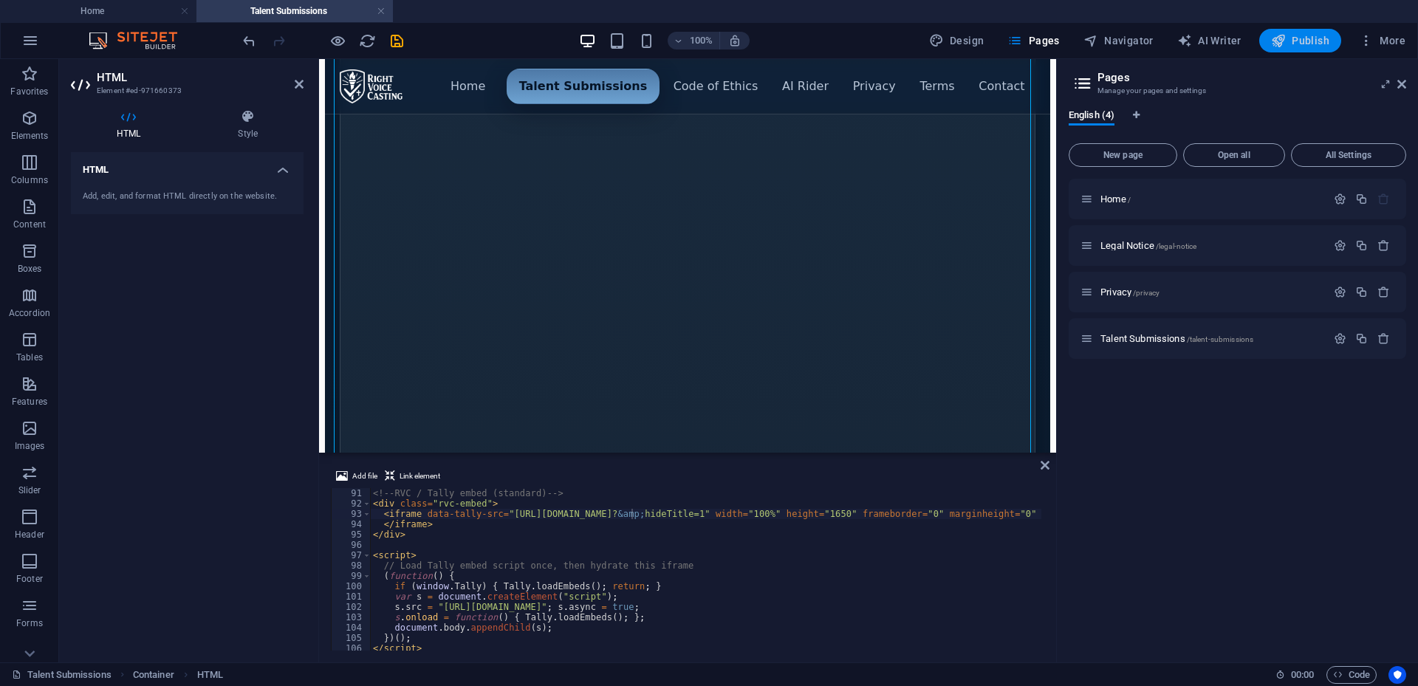
click at [1301, 38] on span "Publish" at bounding box center [1300, 40] width 58 height 15
